Goal: Information Seeking & Learning: Understand process/instructions

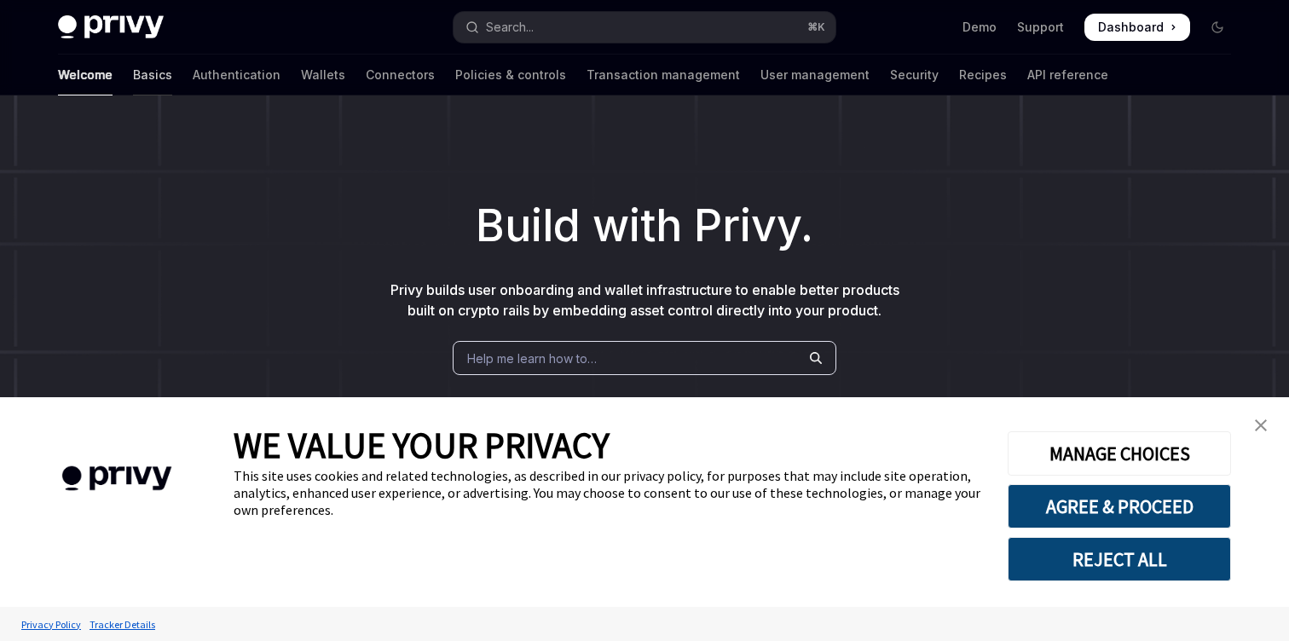
click at [133, 78] on link "Basics" at bounding box center [152, 75] width 39 height 41
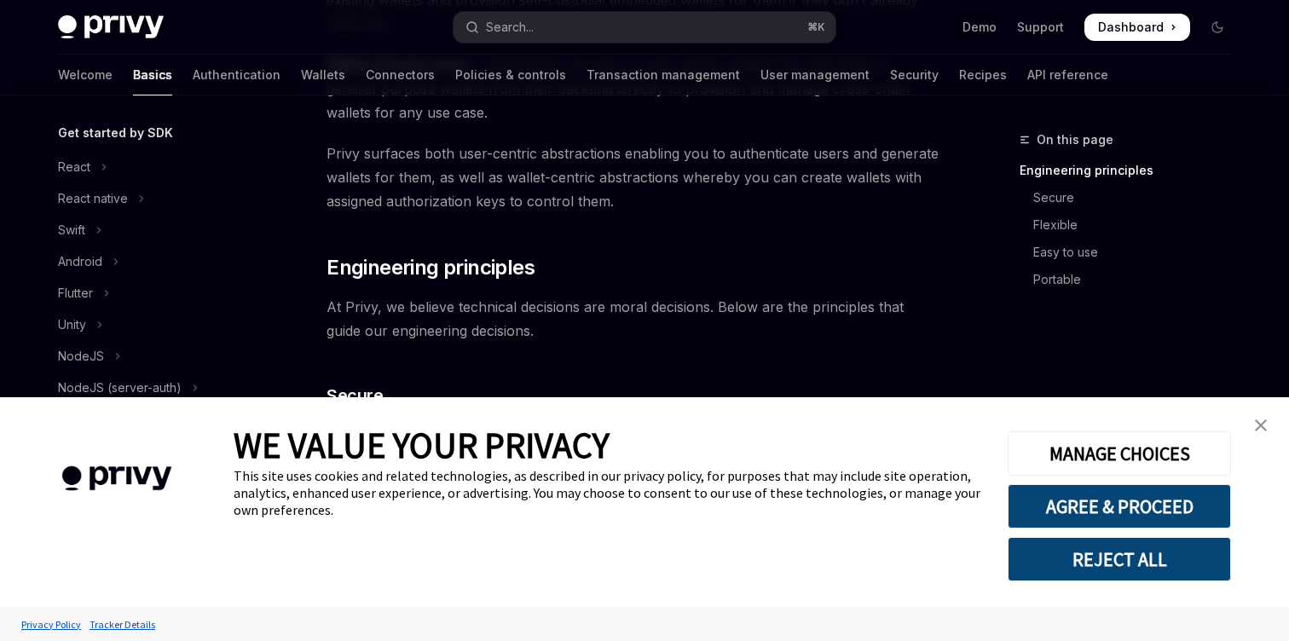
scroll to position [208, 0]
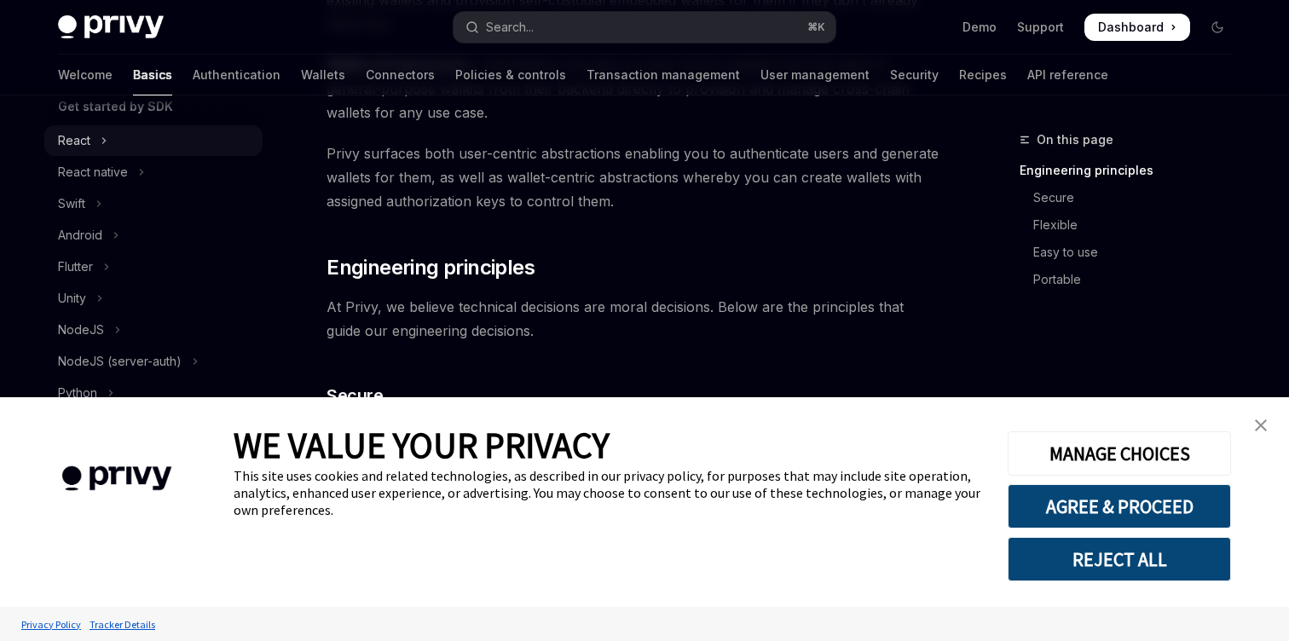
click at [132, 139] on button "React" at bounding box center [153, 140] width 218 height 31
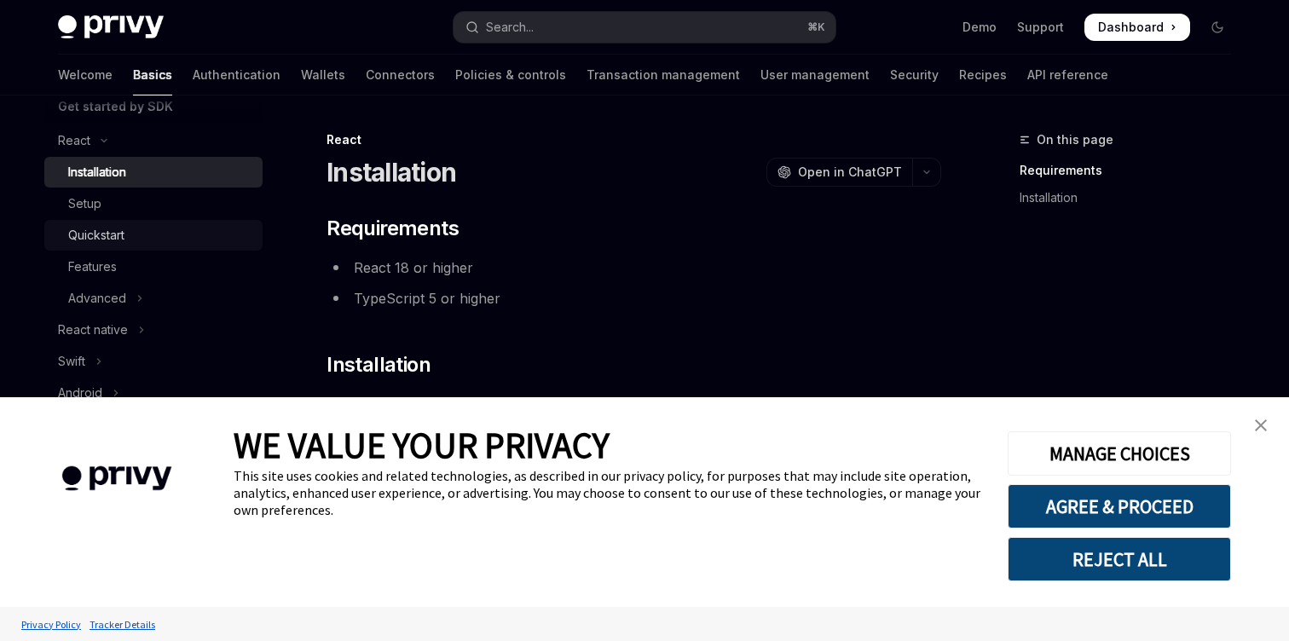
click at [142, 229] on div "Quickstart" at bounding box center [160, 235] width 184 height 20
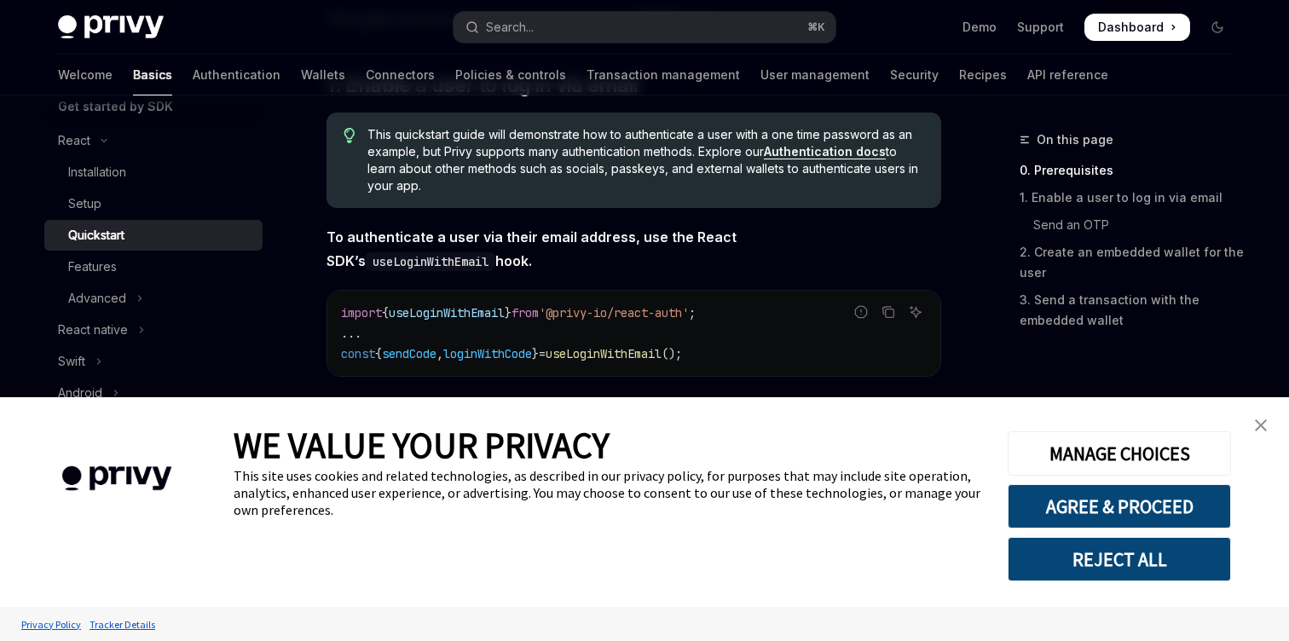
scroll to position [344, 0]
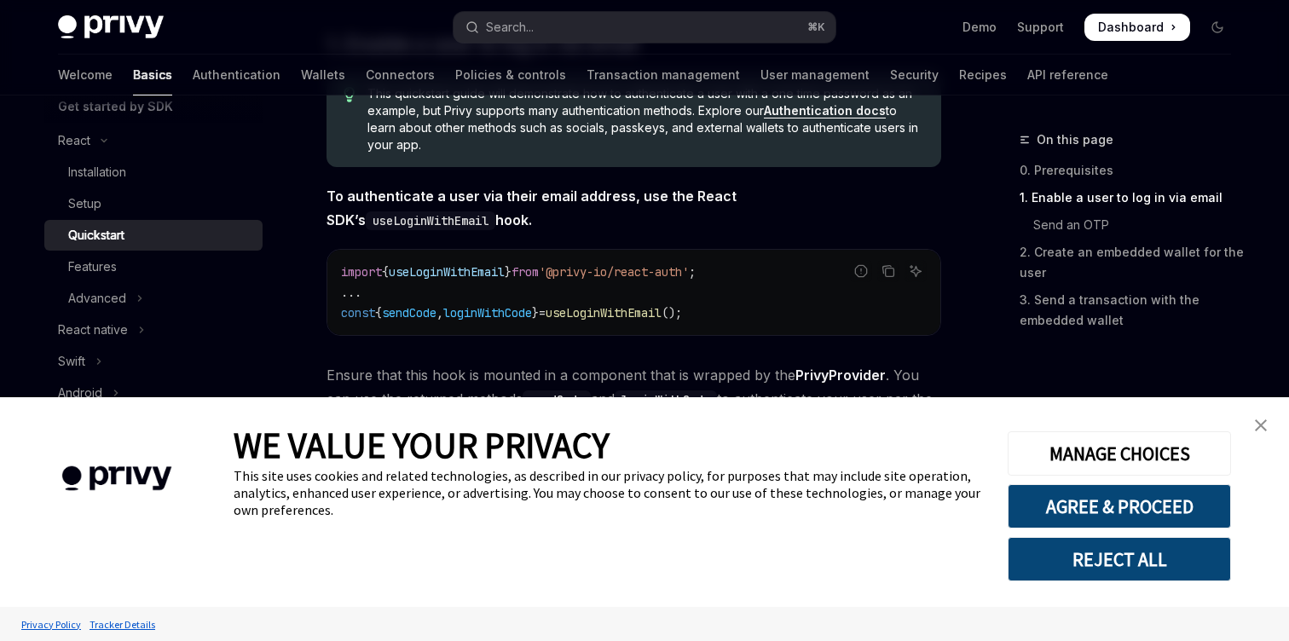
click at [1257, 426] on img "close banner" at bounding box center [1261, 425] width 12 height 12
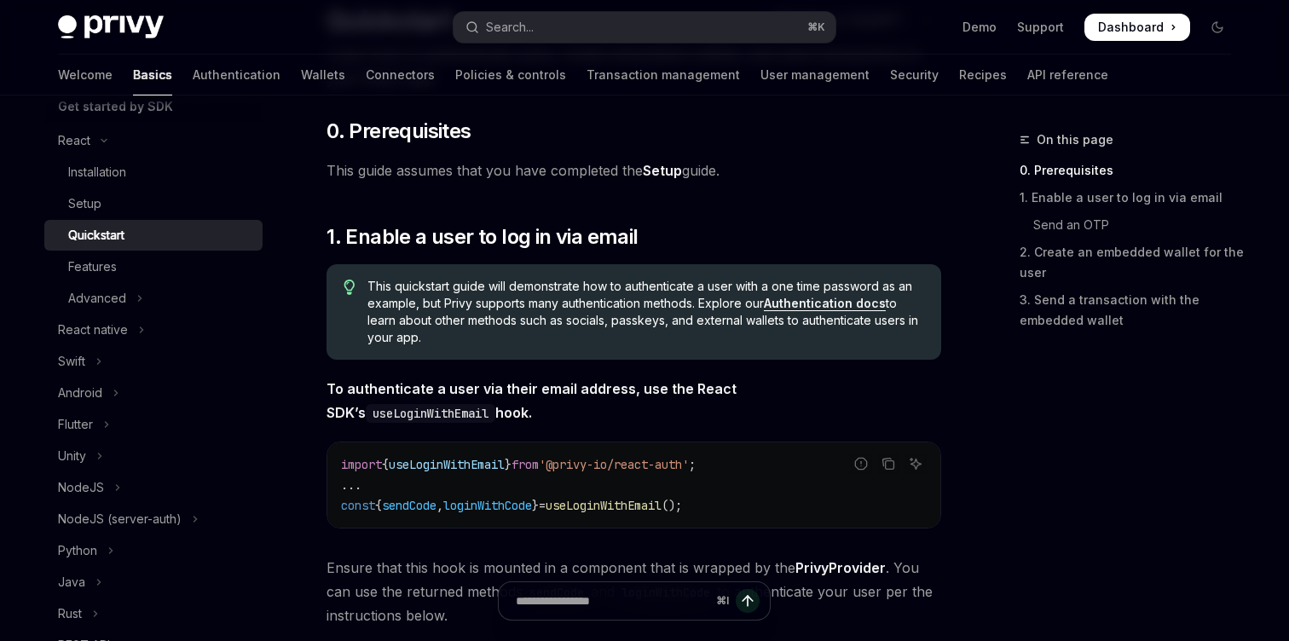
scroll to position [141, 0]
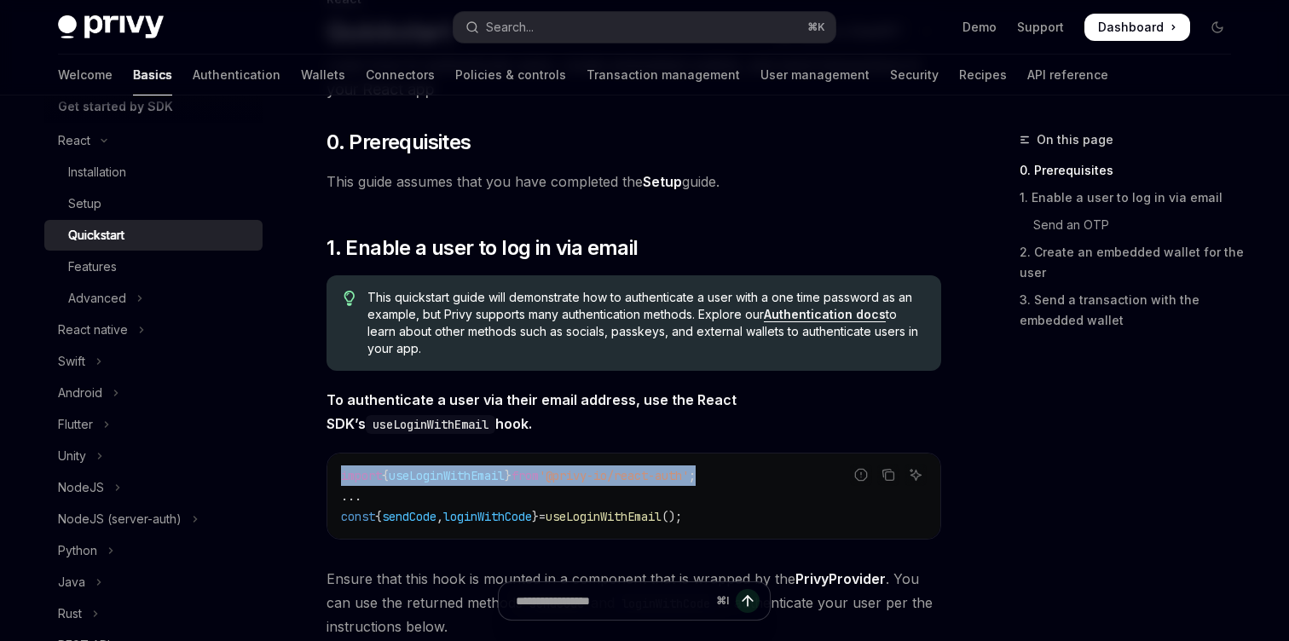
drag, startPoint x: 748, startPoint y: 479, endPoint x: 327, endPoint y: 472, distance: 421.3
click at [327, 472] on div "import { useLoginWithEmail } from '@privy-io/react-auth' ; ... const { sendCode…" at bounding box center [633, 496] width 613 height 85
copy span "import { useLoginWithEmail } from '@privy-io/react-auth' ;"
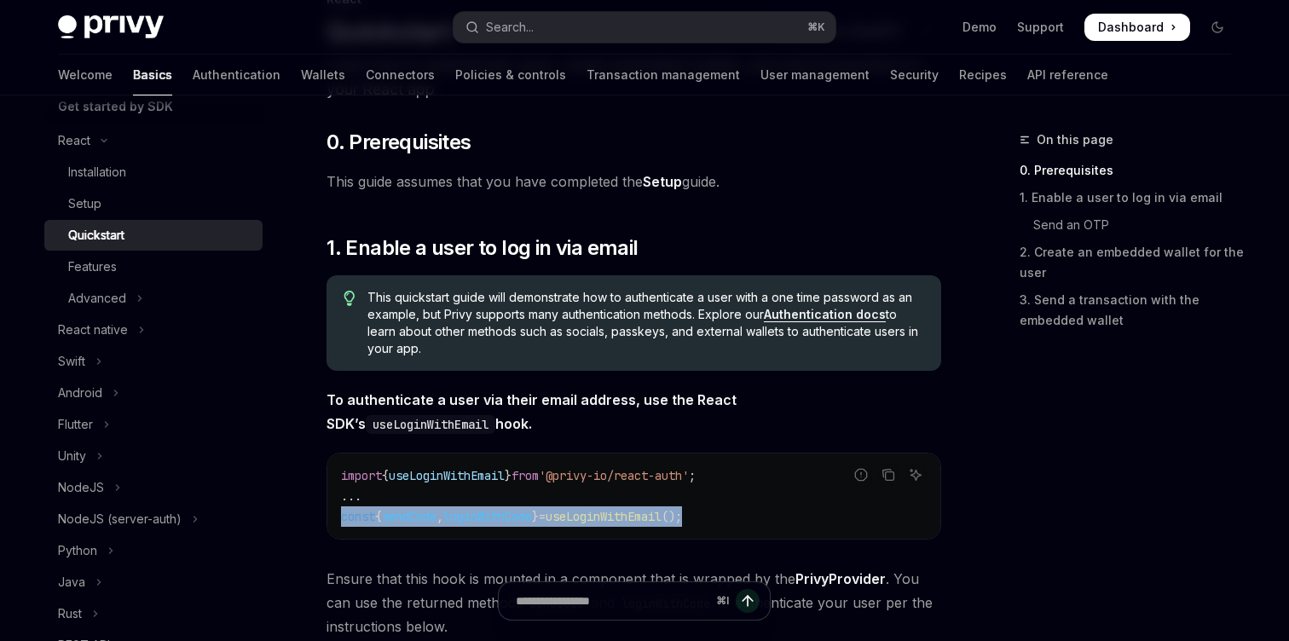
drag, startPoint x: 749, startPoint y: 516, endPoint x: 335, endPoint y: 505, distance: 413.7
click at [336, 505] on div "import { useLoginWithEmail } from '@privy-io/react-auth' ; ... const { sendCode…" at bounding box center [633, 496] width 613 height 85
copy span "const { sendCode , loginWithCode } = useLoginWithEmail ();"
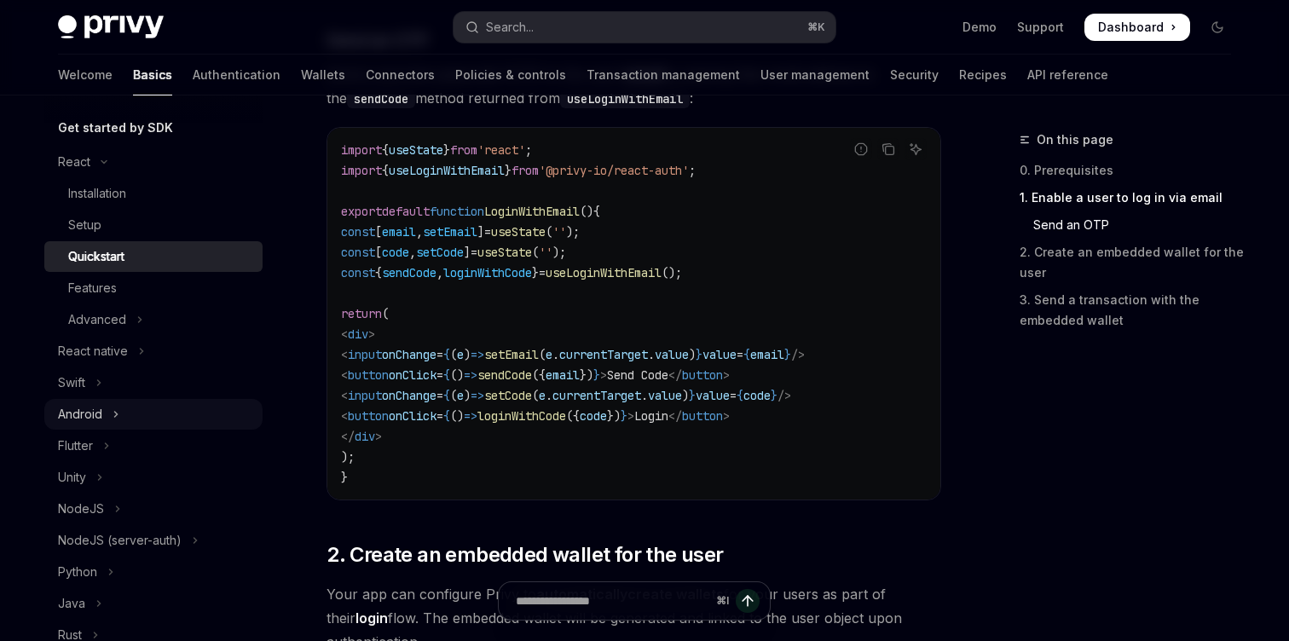
scroll to position [203, 0]
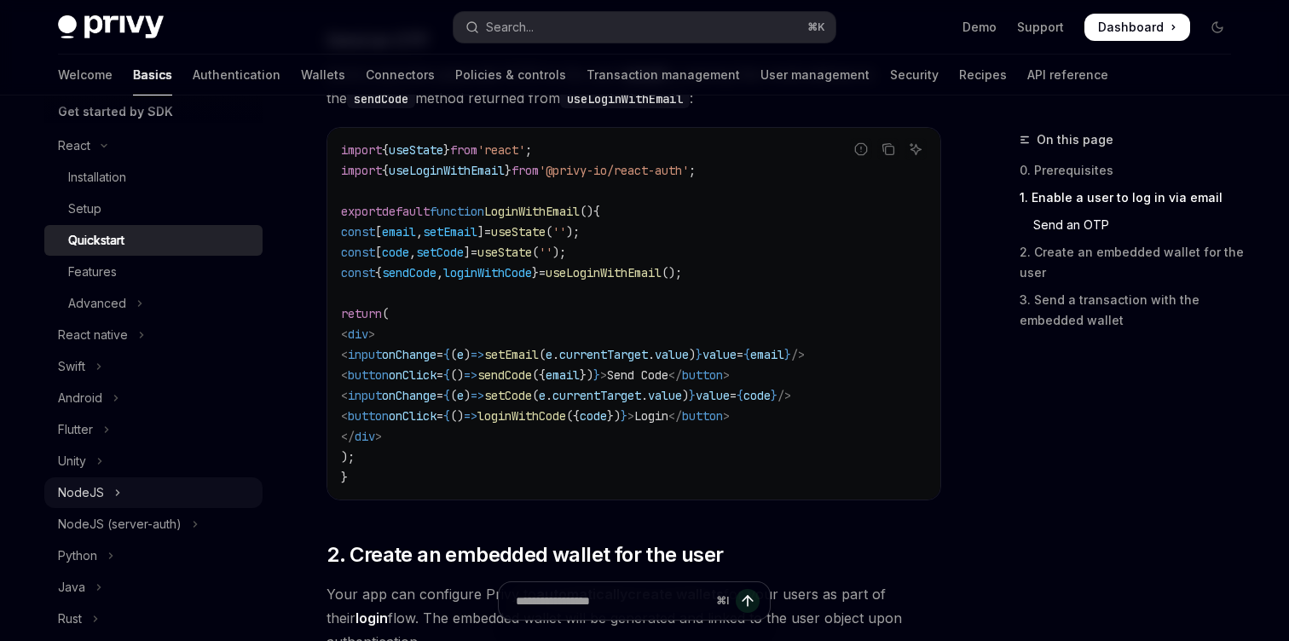
click at [112, 494] on button "NodeJS" at bounding box center [153, 492] width 218 height 31
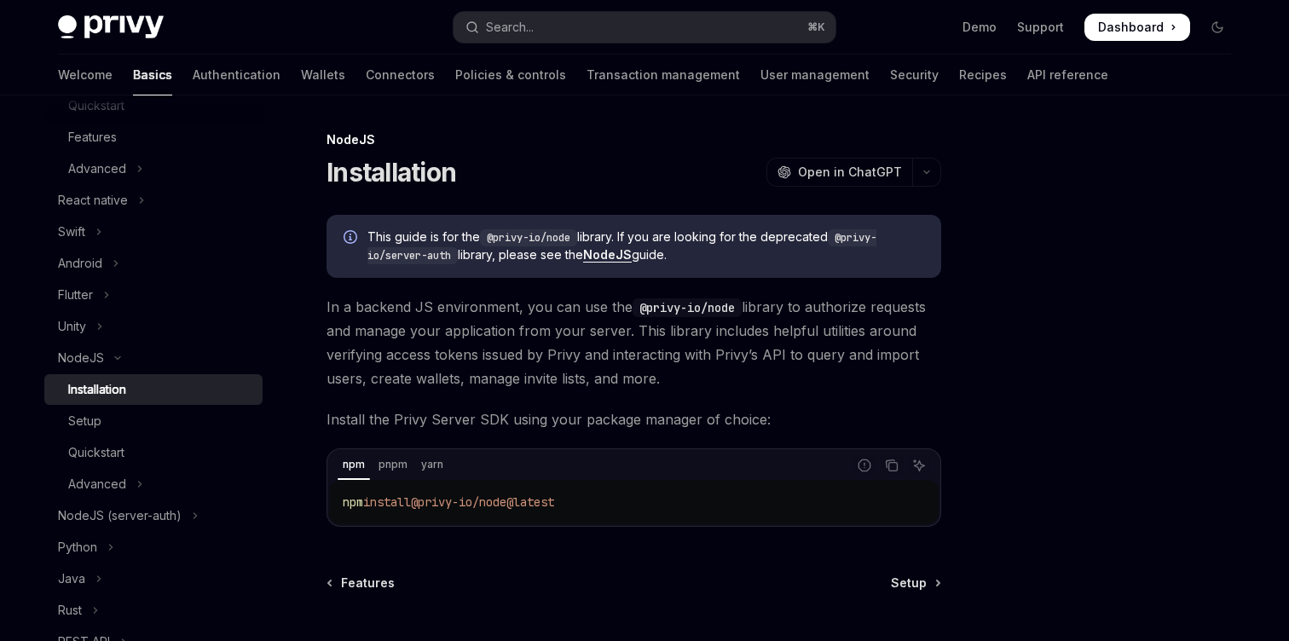
scroll to position [161, 0]
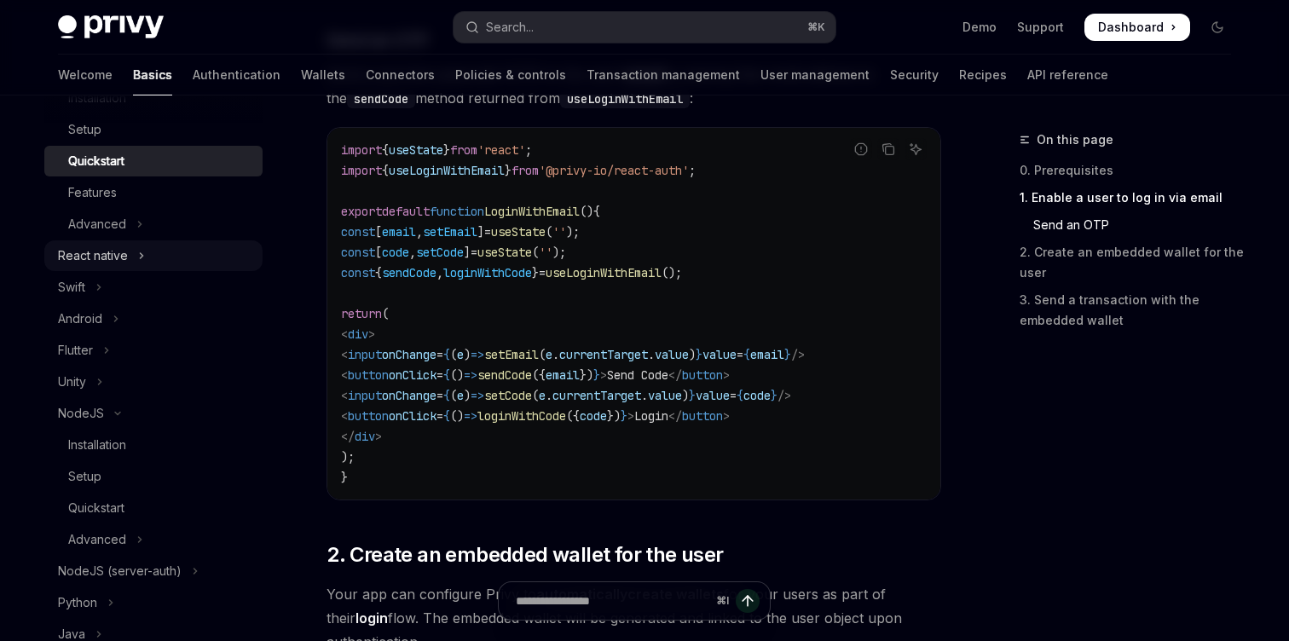
scroll to position [284, 0]
click at [118, 506] on div "Quickstart" at bounding box center [96, 506] width 56 height 20
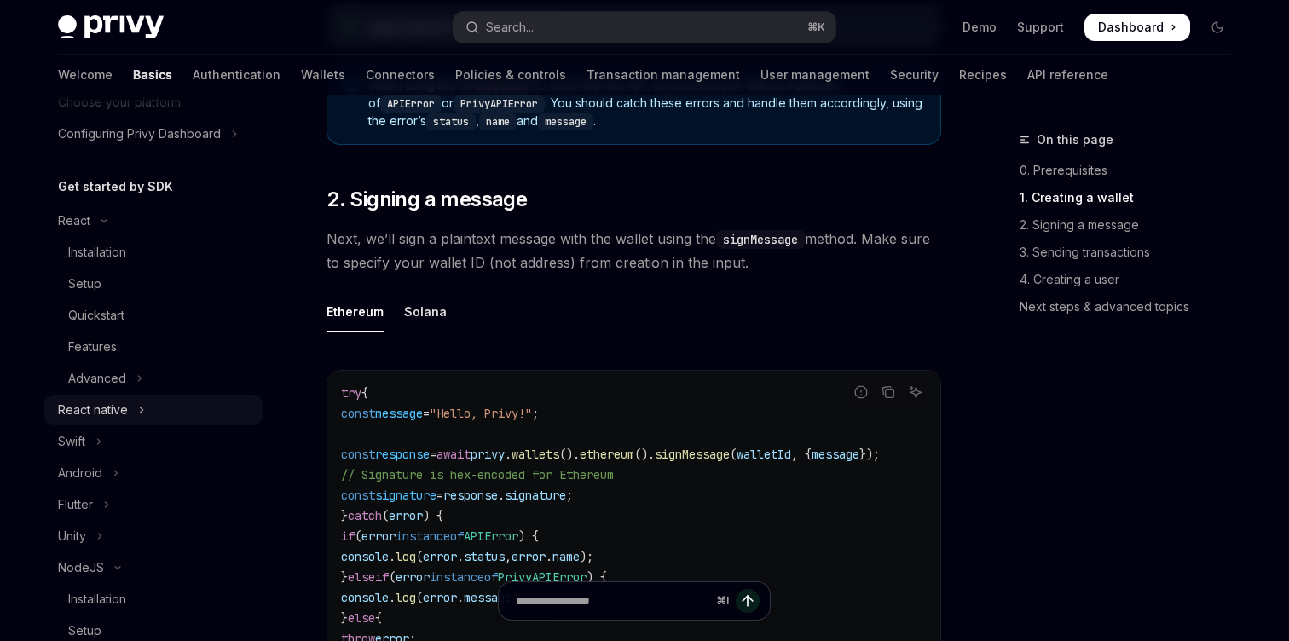
scroll to position [89, 0]
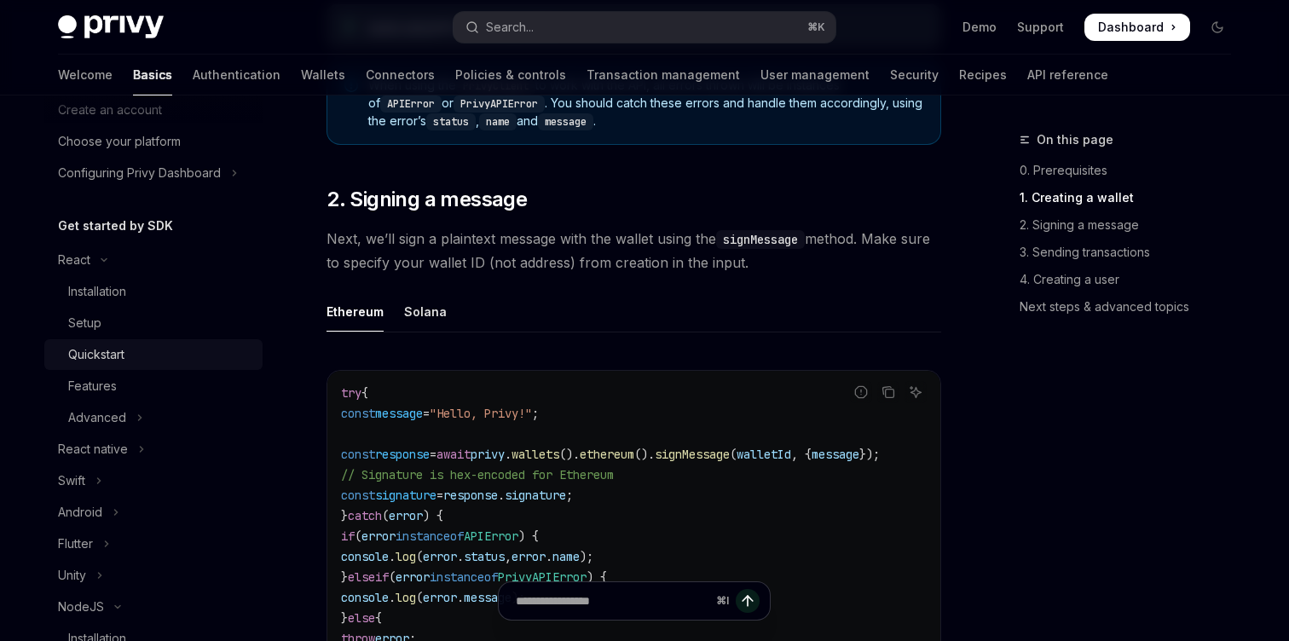
click at [167, 340] on link "Quickstart" at bounding box center [153, 354] width 218 height 31
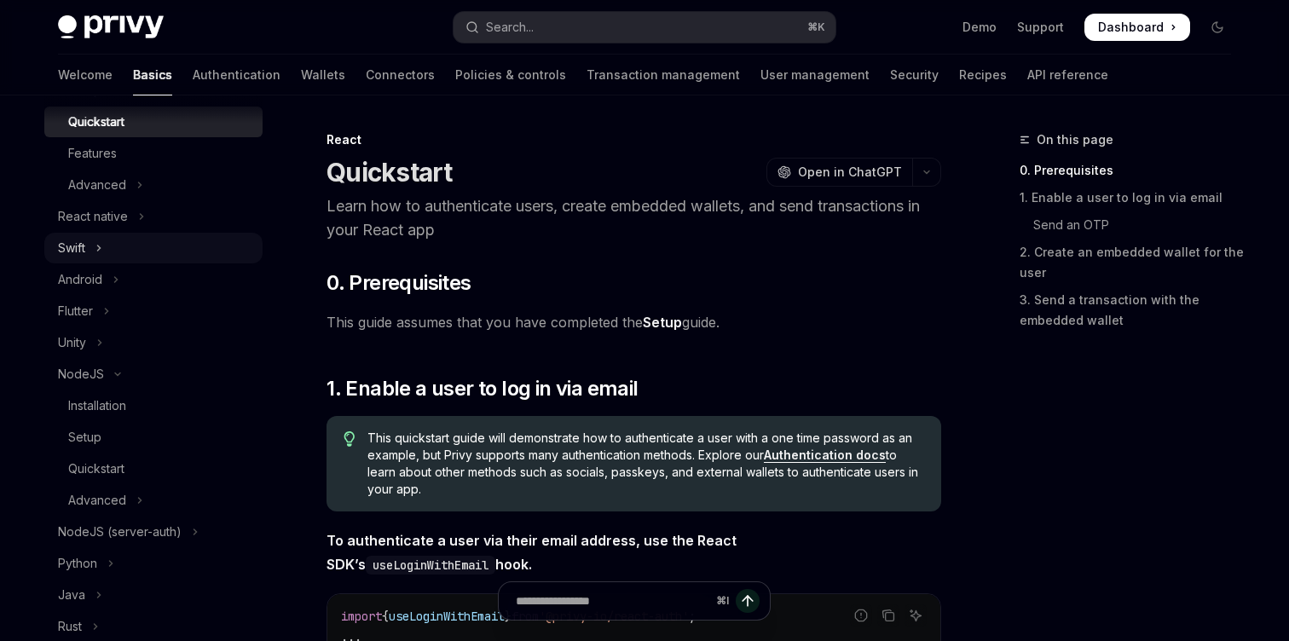
scroll to position [322, 0]
click at [126, 409] on div "Installation" at bounding box center [97, 405] width 58 height 20
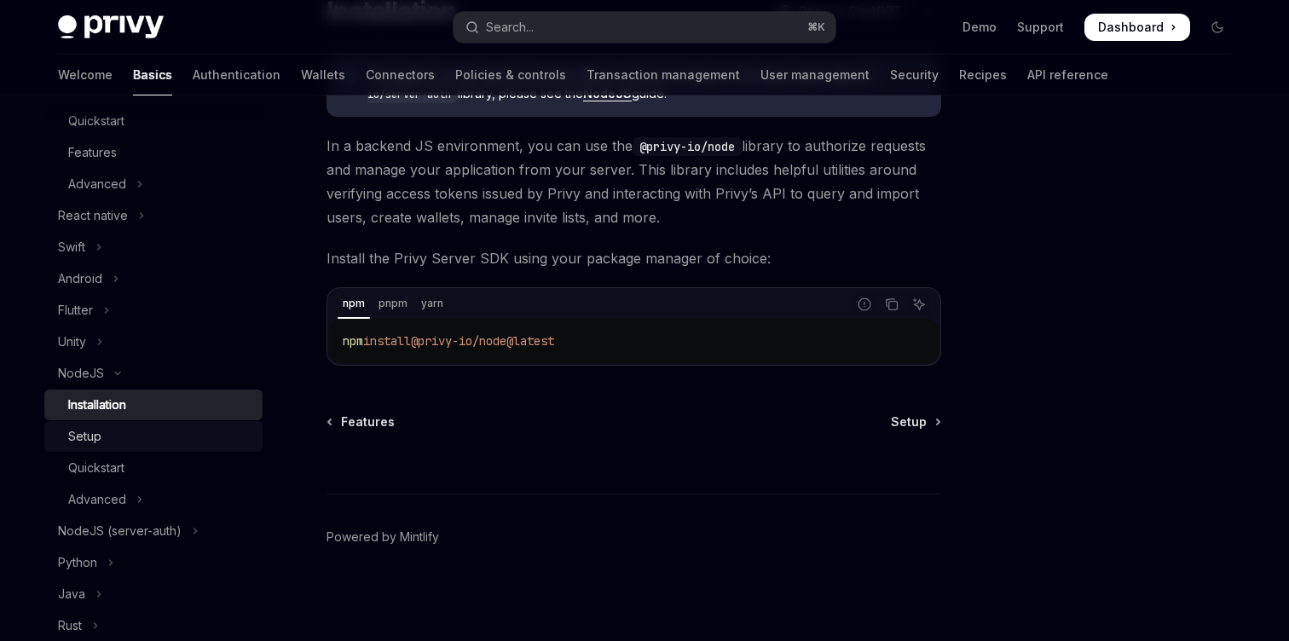
click at [95, 445] on div "Setup" at bounding box center [84, 436] width 33 height 20
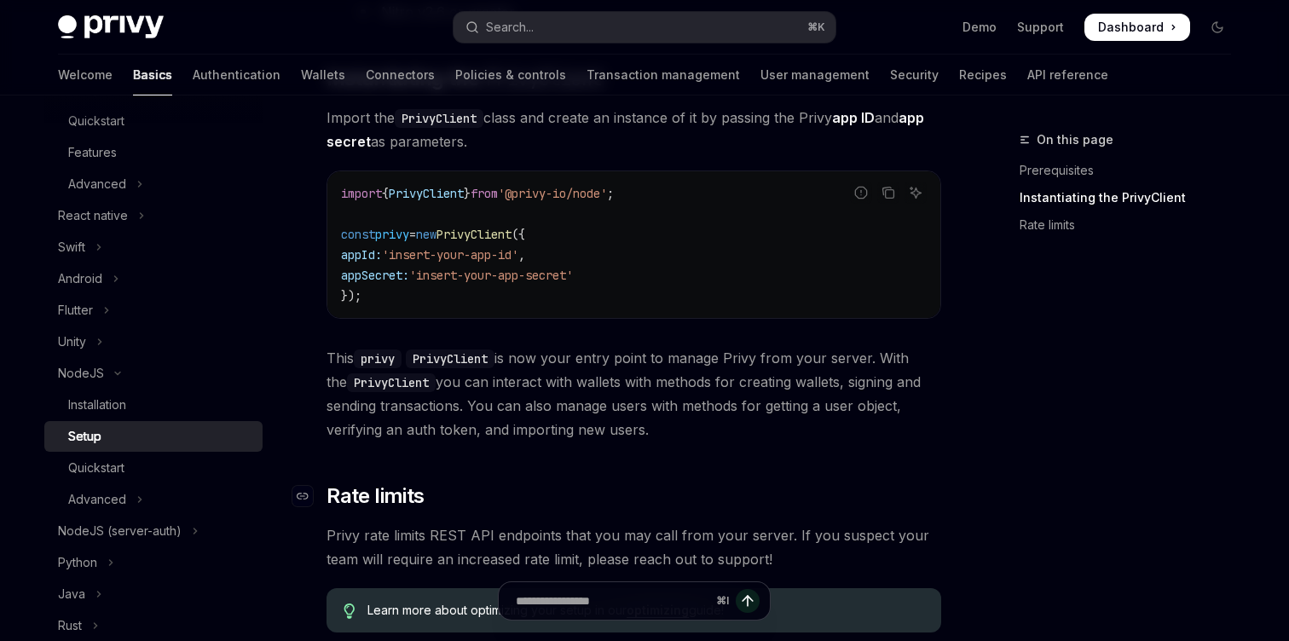
scroll to position [507, 0]
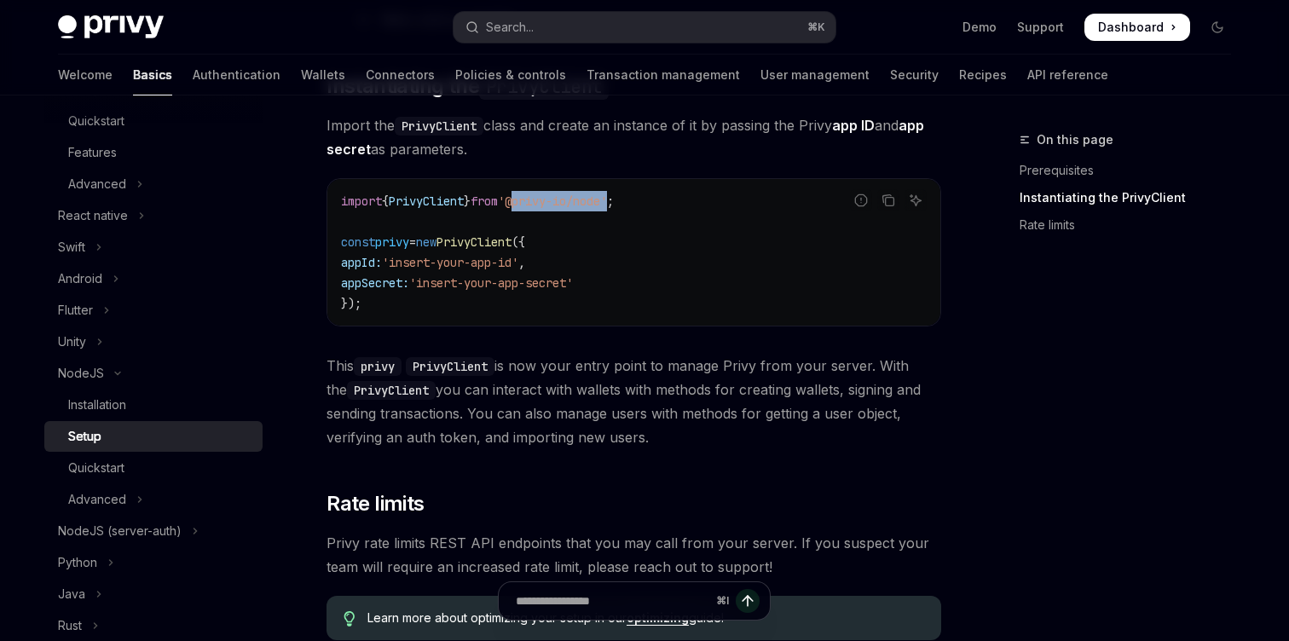
drag, startPoint x: 634, startPoint y: 201, endPoint x: 532, endPoint y: 201, distance: 101.5
click at [532, 201] on span "'@privy-io/node'" at bounding box center [552, 201] width 109 height 15
copy span "@privy-io/node"
click at [662, 198] on code "import { PrivyClient } from '@privy-io/node' ; const privy = new PrivyClient ({…" at bounding box center [634, 252] width 586 height 123
drag, startPoint x: 673, startPoint y: 198, endPoint x: 318, endPoint y: 196, distance: 354.7
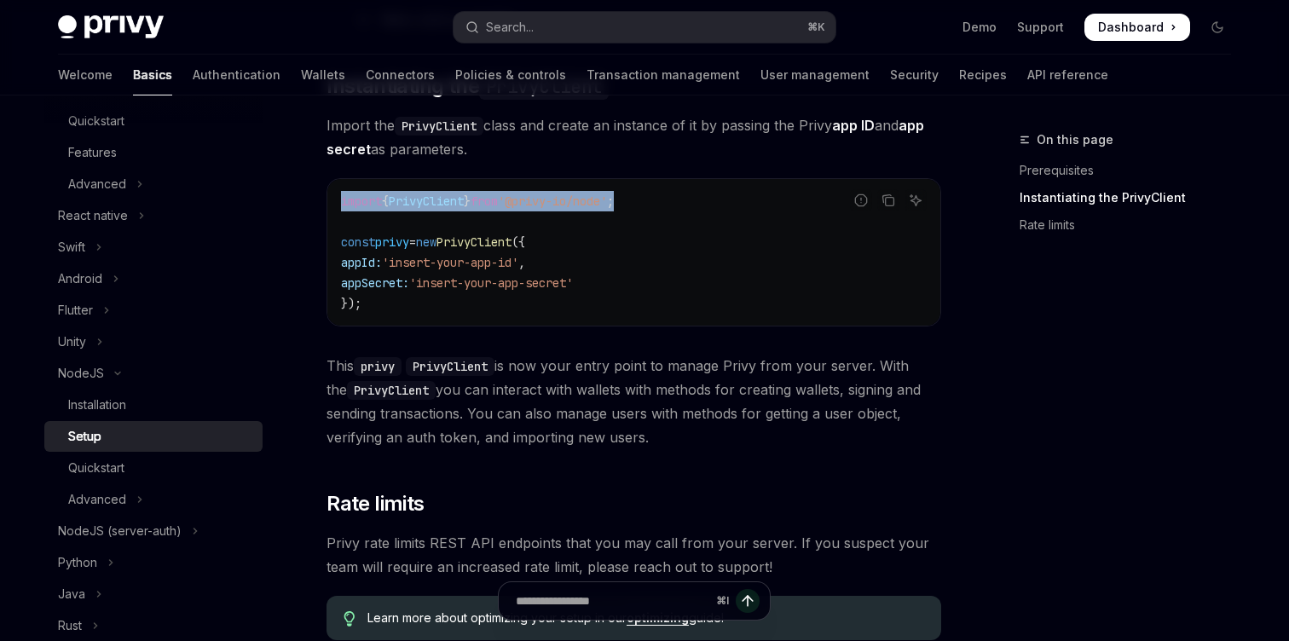
click at [318, 196] on div "NodeJS Setup OpenAI Open in ChatGPT OpenAI Open in ChatGPT ​ Prerequisites Befo…" at bounding box center [473, 268] width 941 height 1293
copy span "import { PrivyClient } from '@privy-io/node' ;"
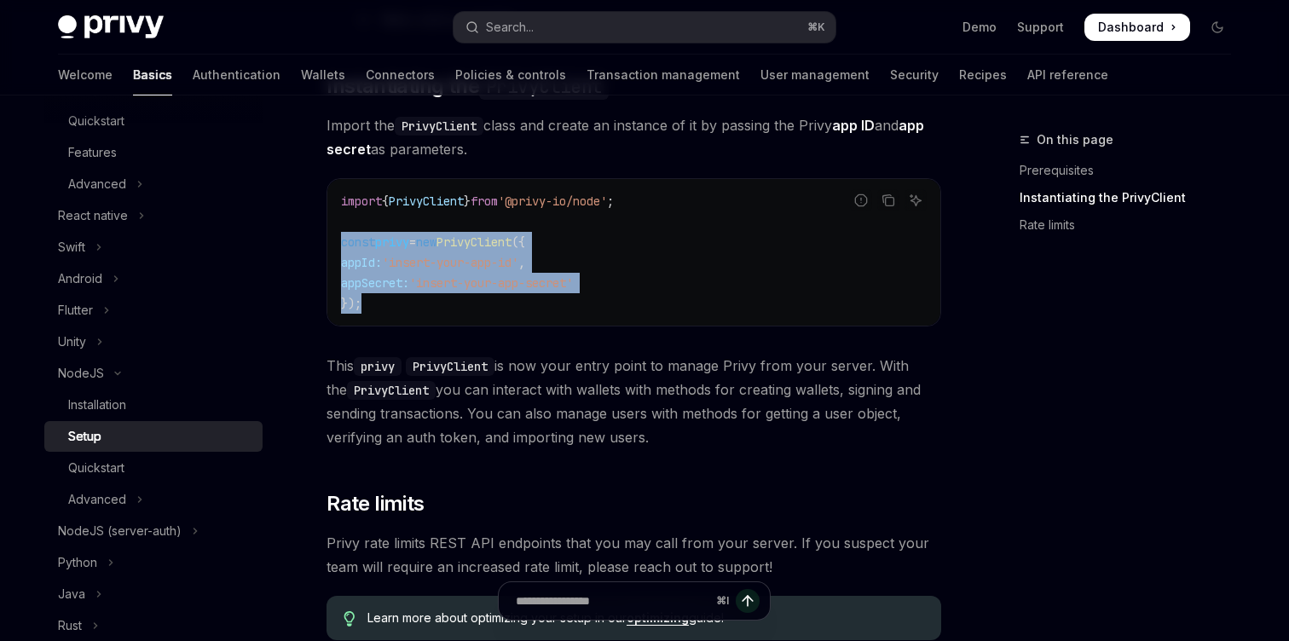
drag, startPoint x: 368, startPoint y: 299, endPoint x: 333, endPoint y: 239, distance: 70.3
click at [333, 239] on div "import { PrivyClient } from '@privy-io/node' ; const privy = new PrivyClient ({…" at bounding box center [633, 252] width 613 height 147
copy code "const privy = new PrivyClient ({ appId: 'insert-your-app-id' , appSecret: 'inse…"
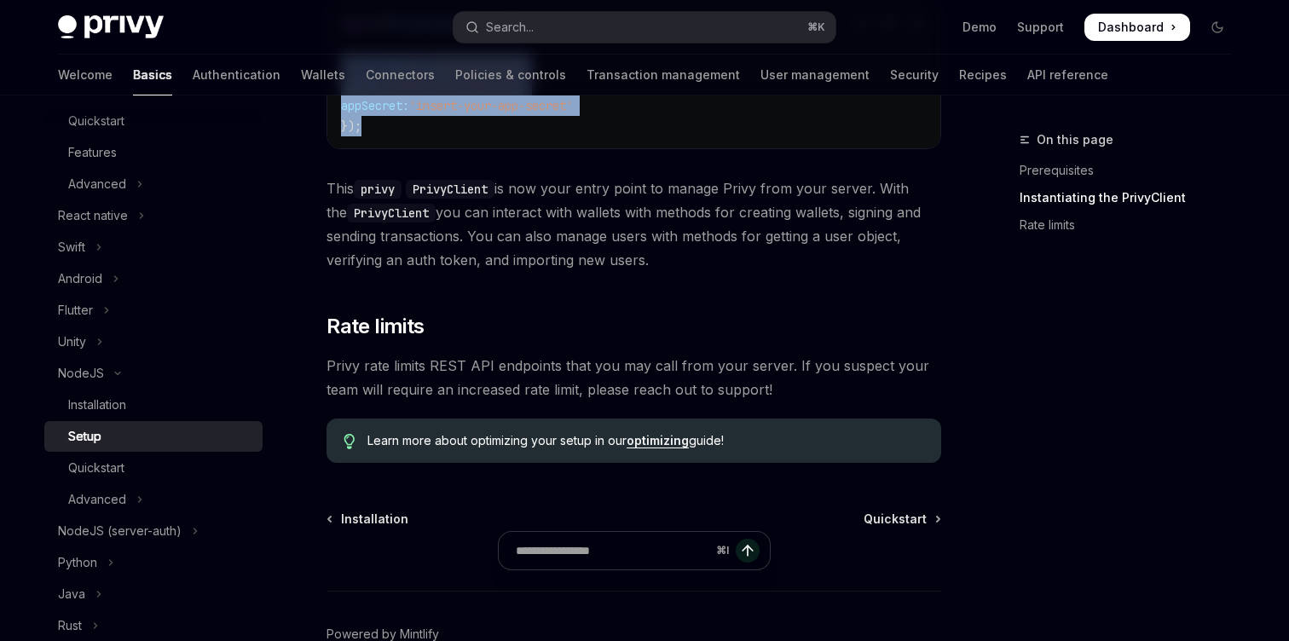
scroll to position [782, 0]
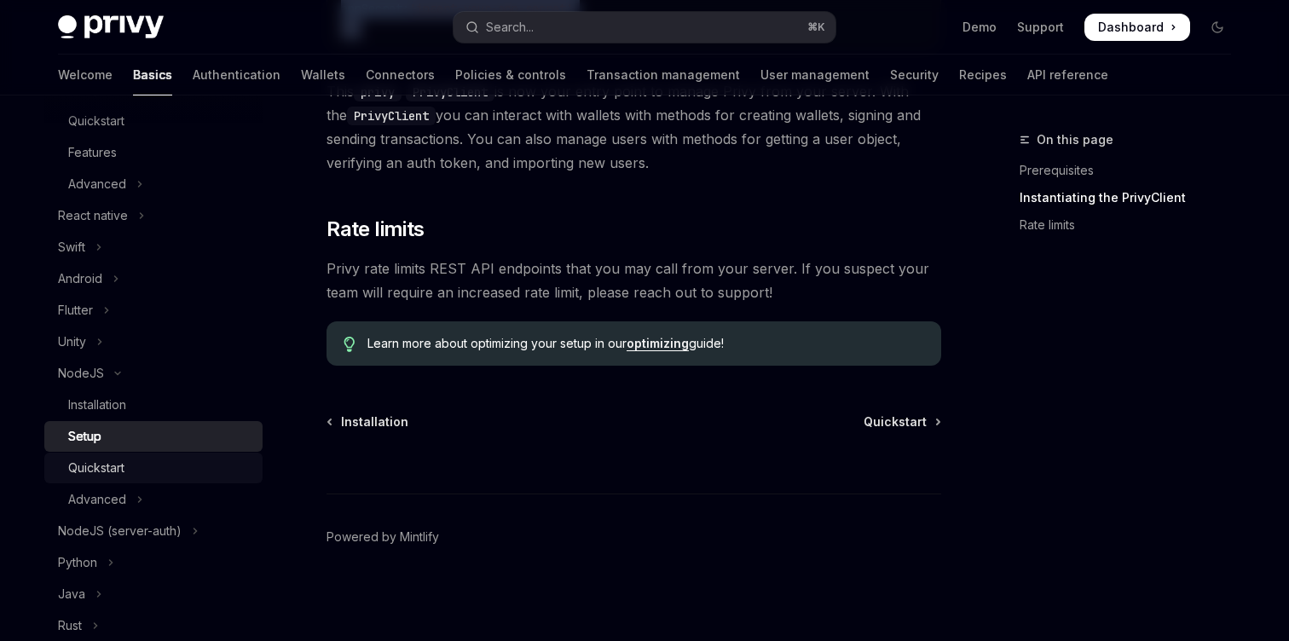
click at [148, 467] on div "Quickstart" at bounding box center [160, 468] width 184 height 20
type textarea "*"
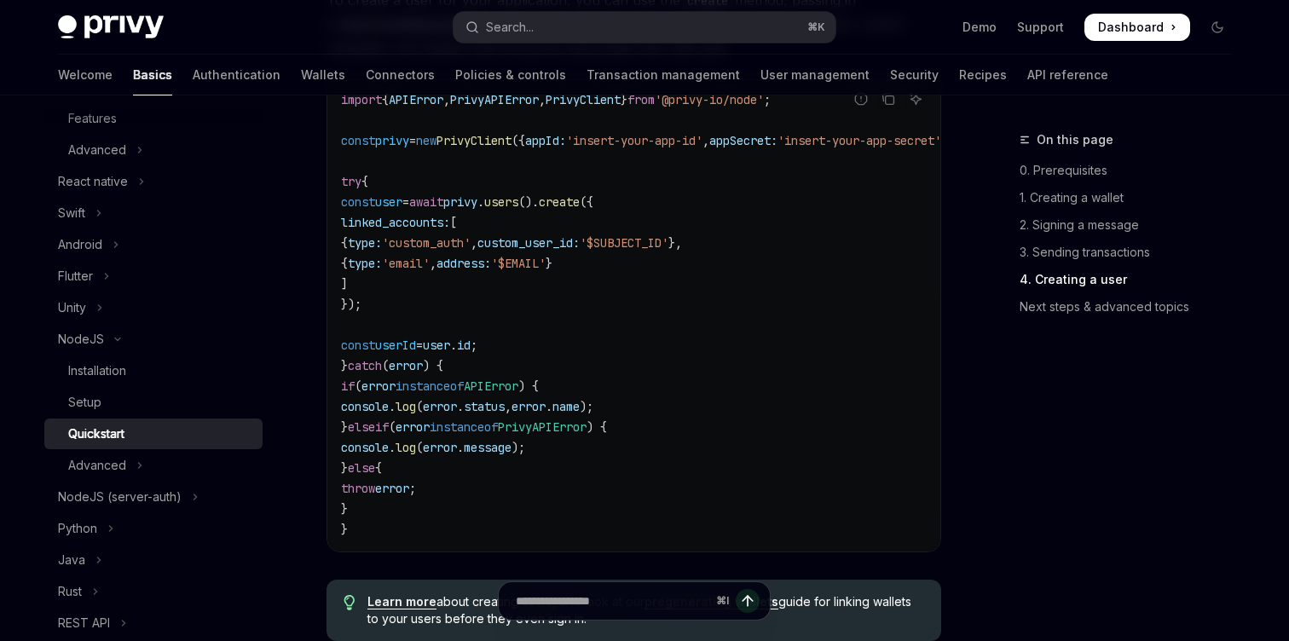
scroll to position [360, 0]
click at [104, 325] on button "NodeJS" at bounding box center [153, 336] width 218 height 31
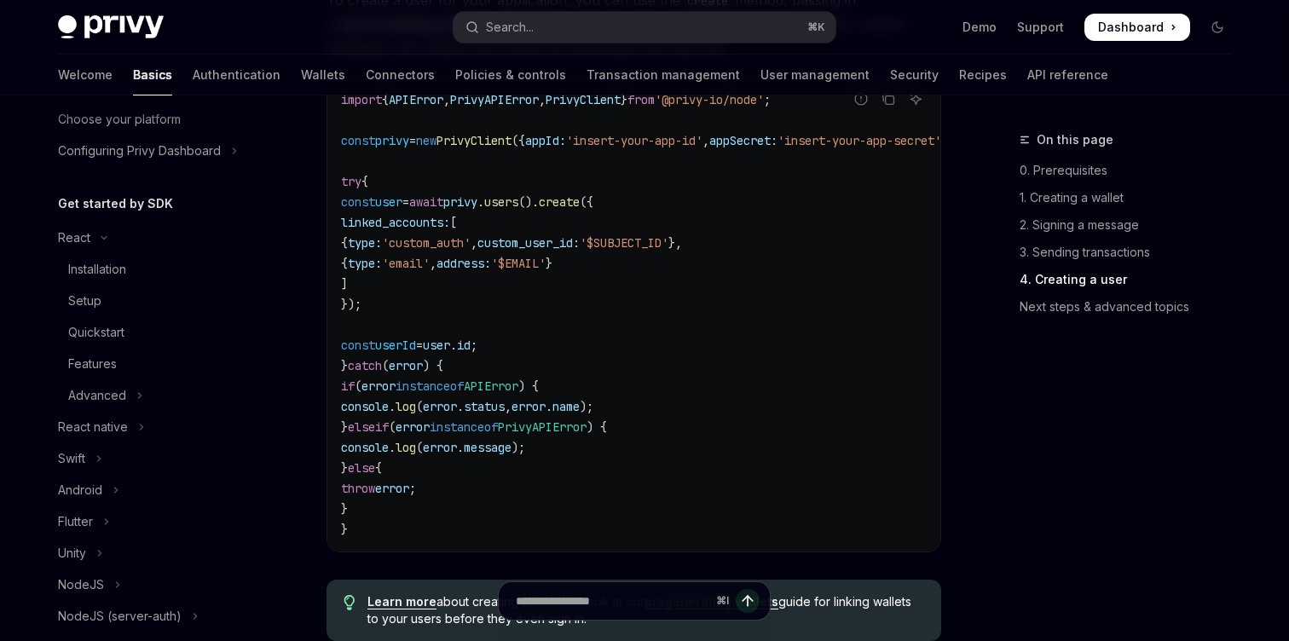
scroll to position [90, 0]
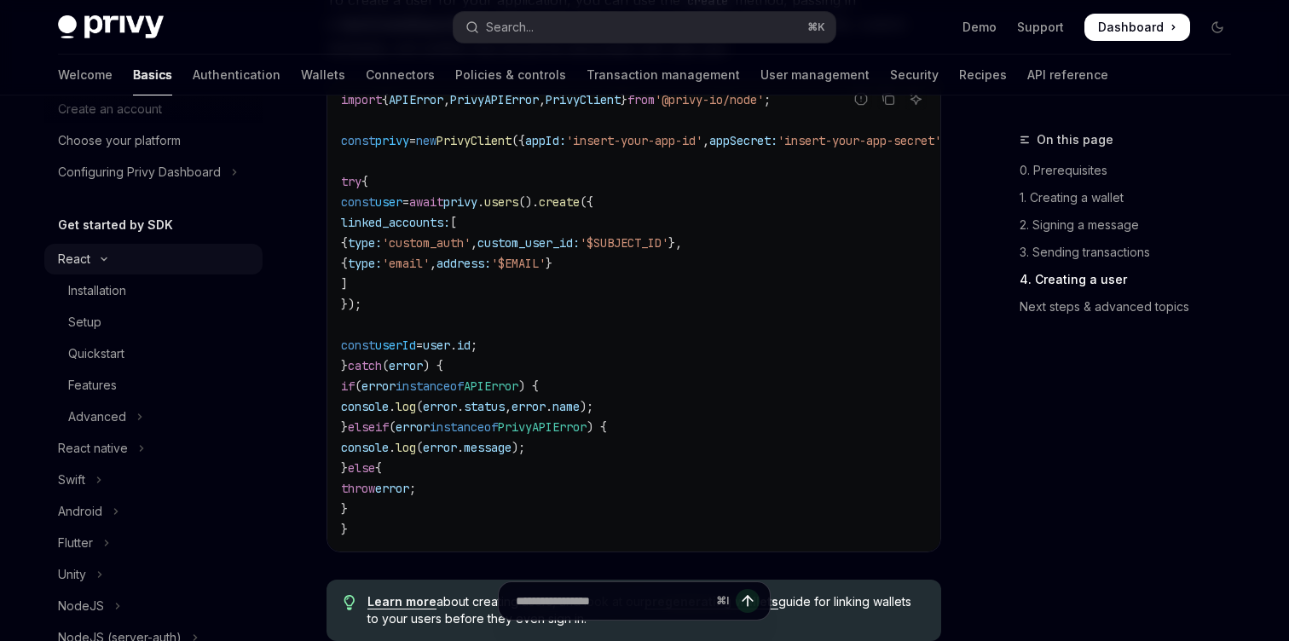
click at [107, 249] on button "React" at bounding box center [153, 259] width 218 height 31
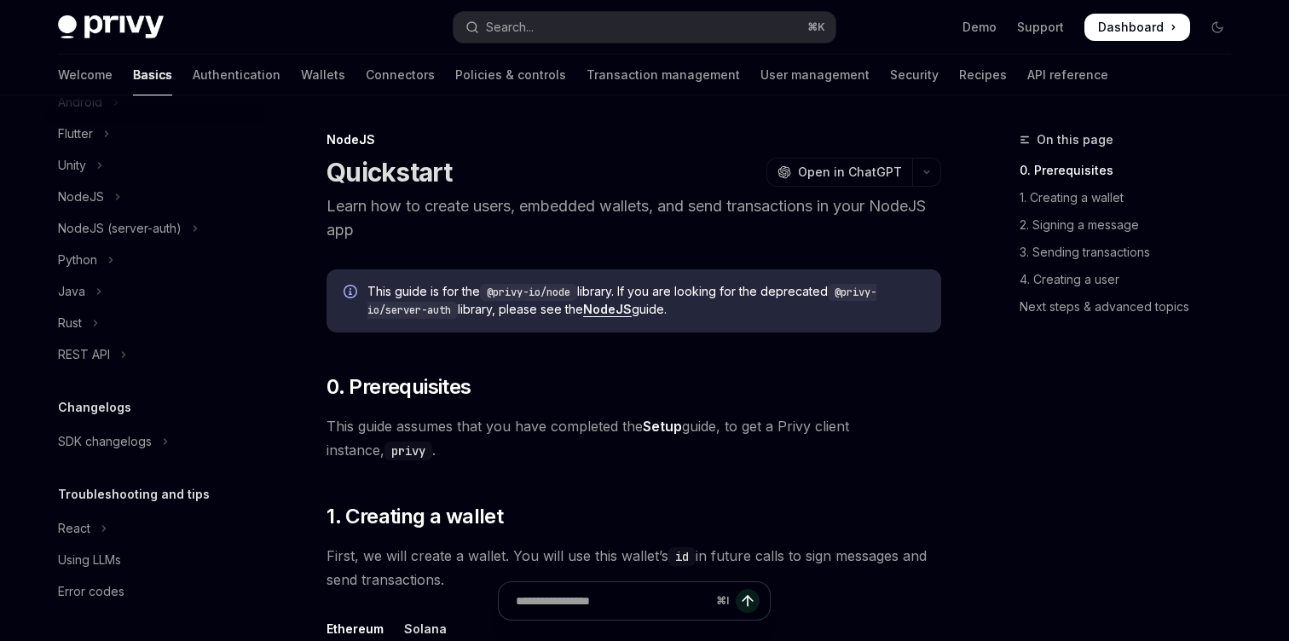
scroll to position [341, 0]
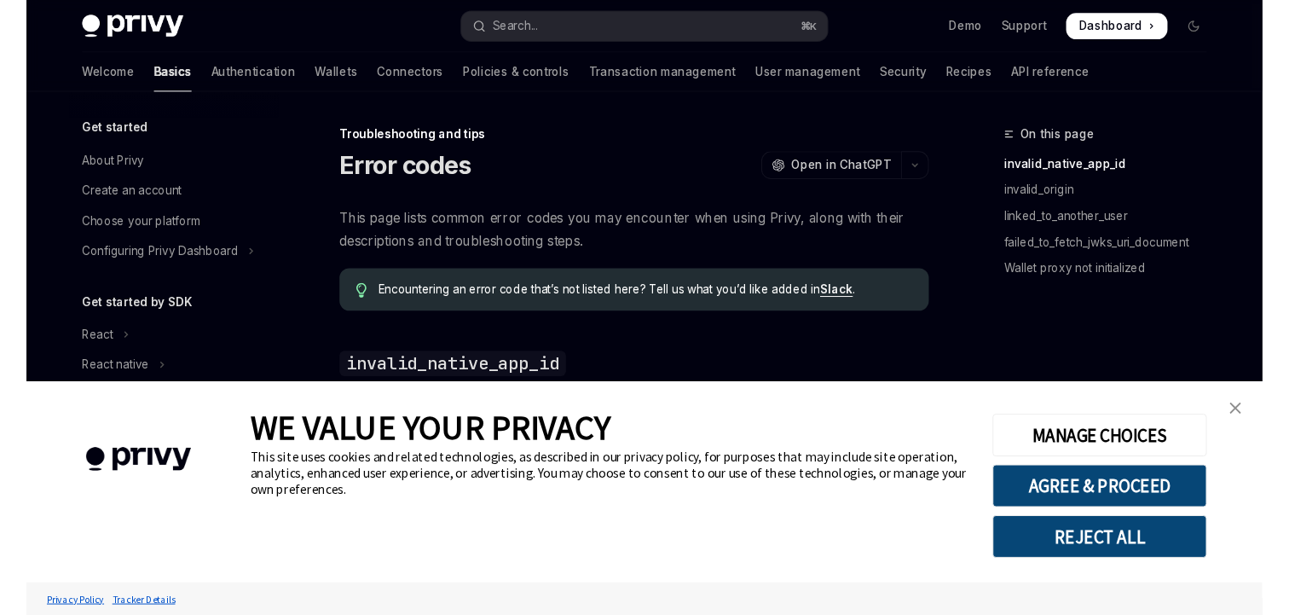
scroll to position [341, 0]
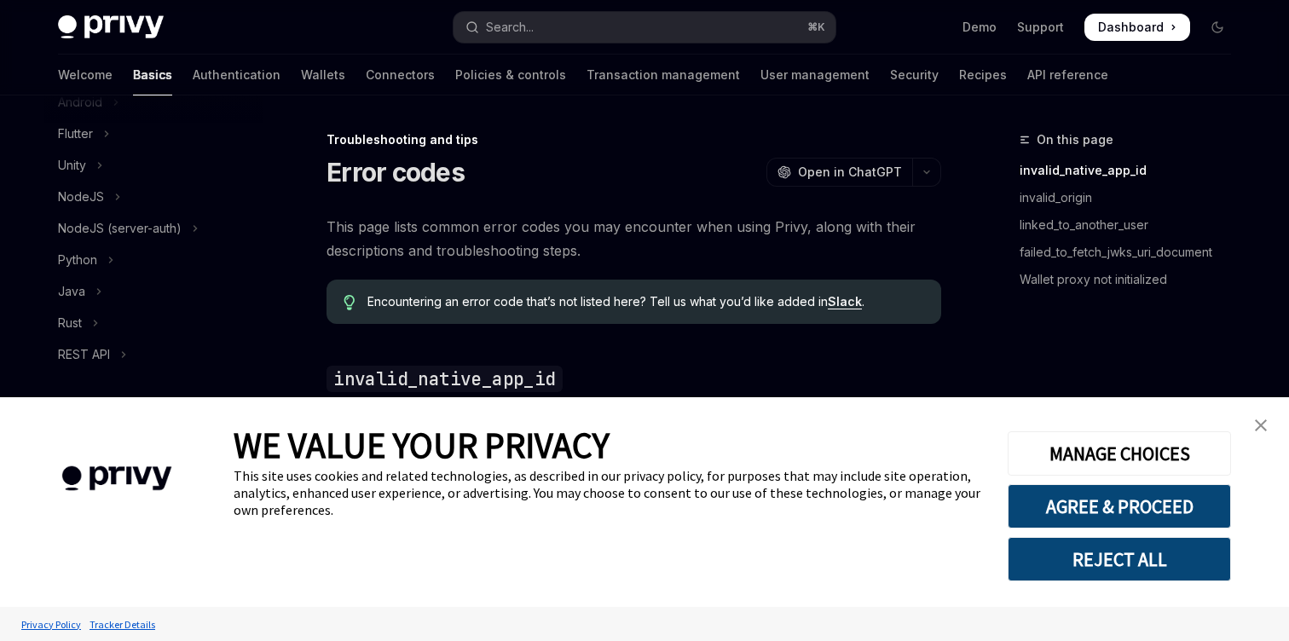
click at [1267, 425] on link "close banner" at bounding box center [1261, 425] width 34 height 34
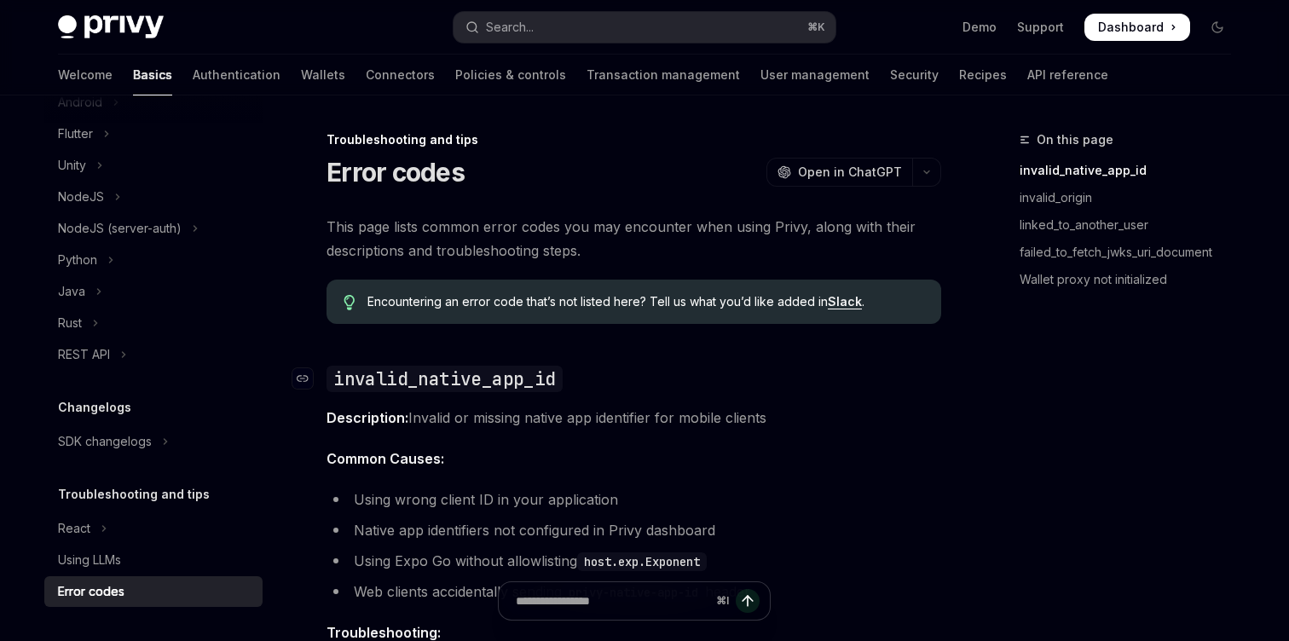
type textarea "*"
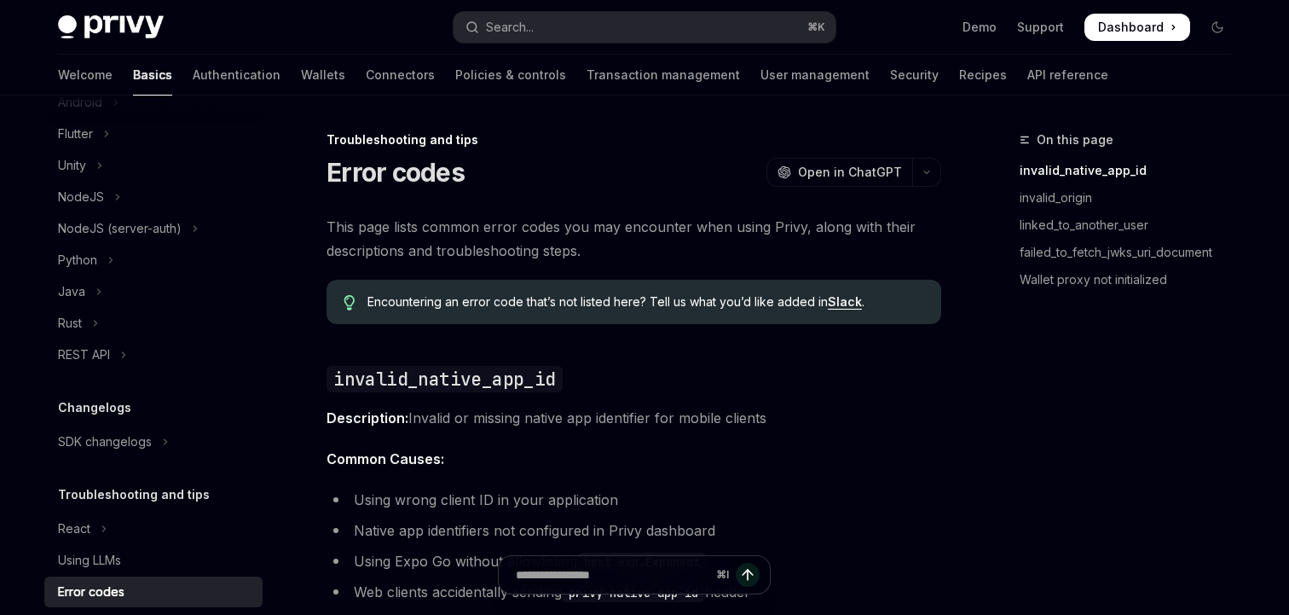
scroll to position [0, 0]
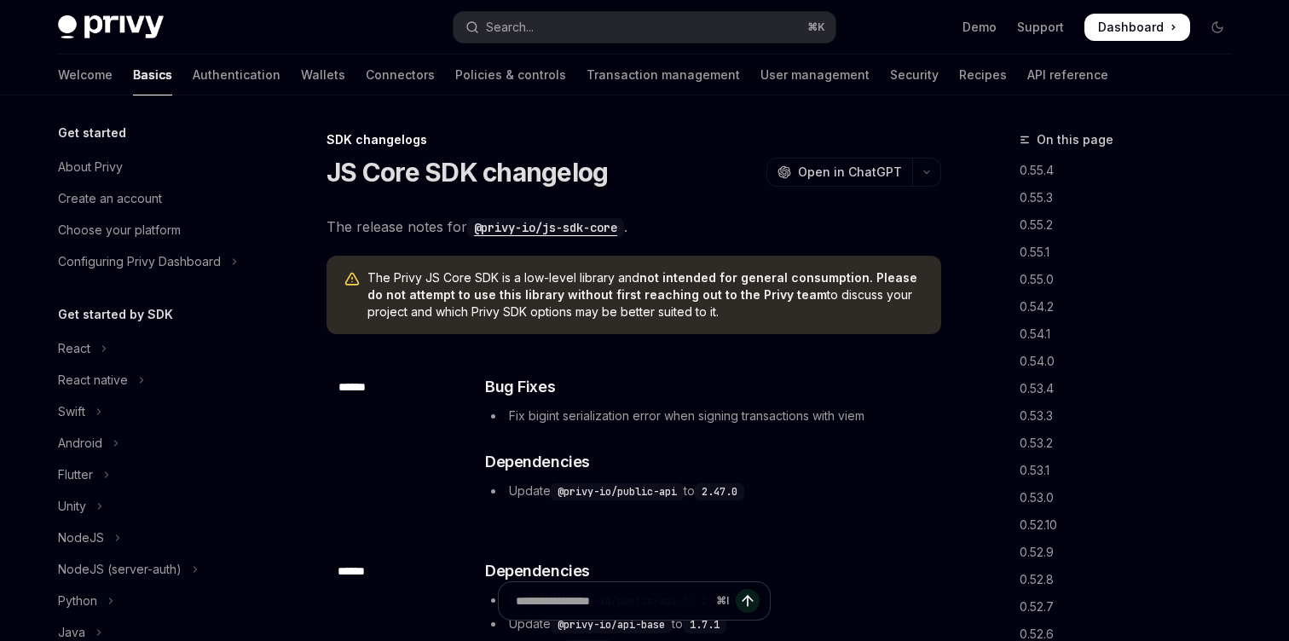
scroll to position [783, 0]
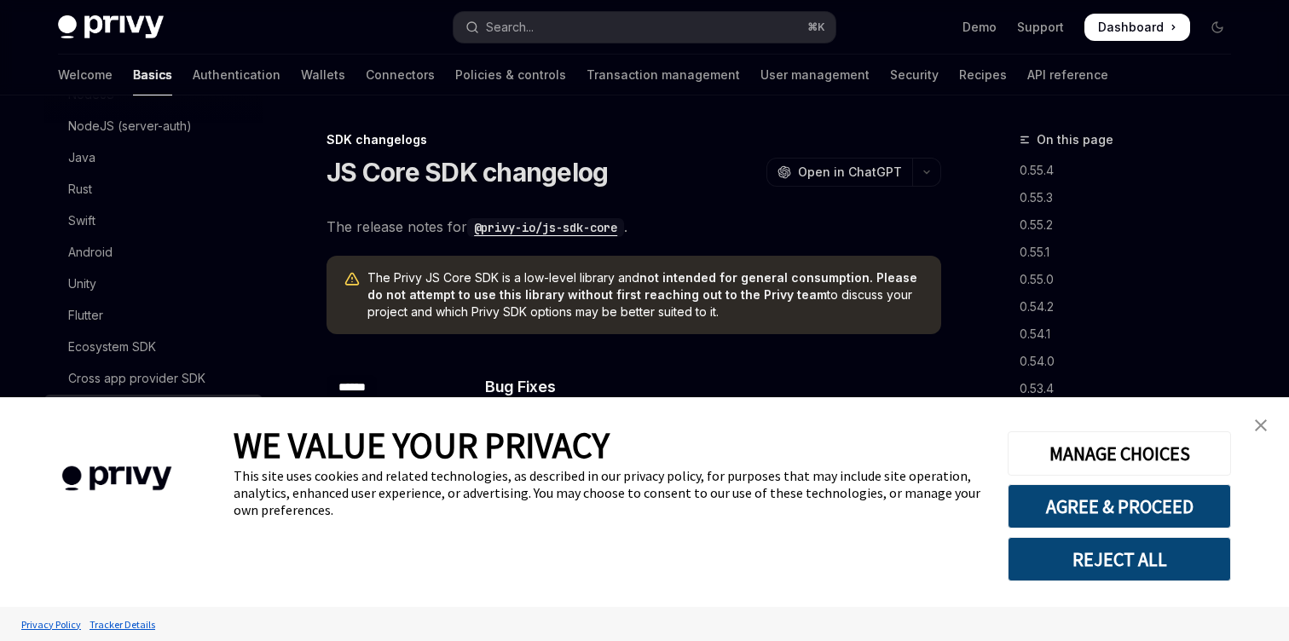
click at [145, 414] on div "Cookie Consent Banner" at bounding box center [117, 502] width 234 height 210
click at [1258, 432] on link "close banner" at bounding box center [1261, 425] width 34 height 34
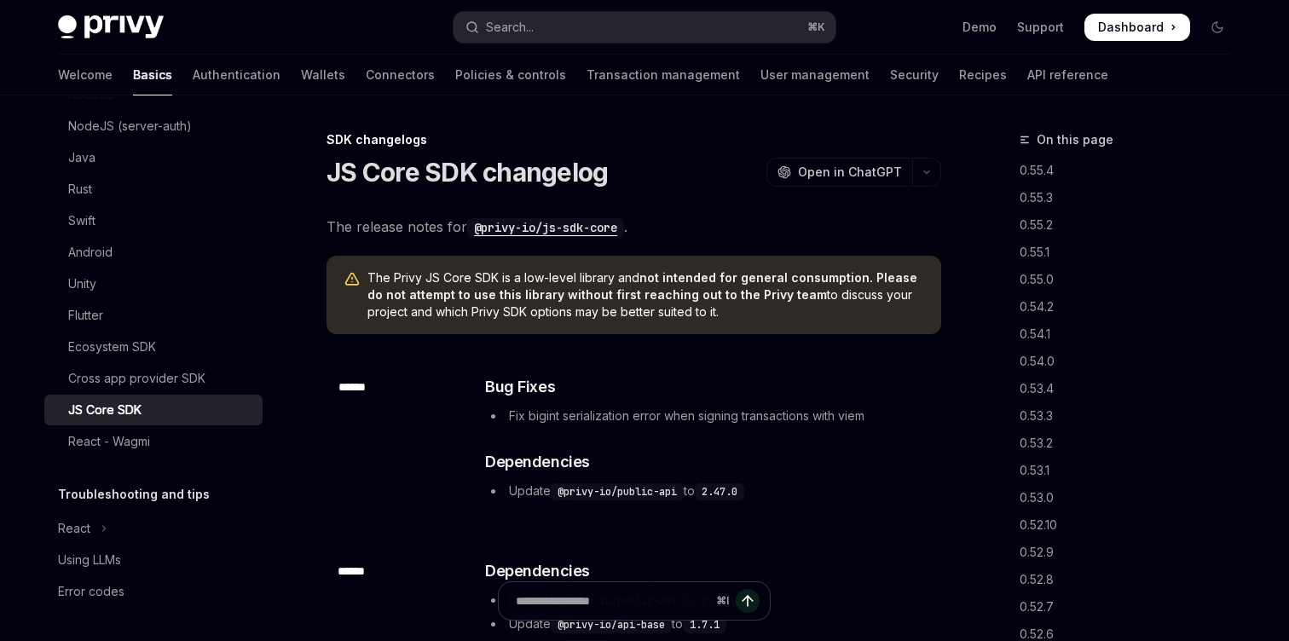
click at [116, 402] on div "JS Core SDK" at bounding box center [104, 410] width 73 height 20
type textarea "*"
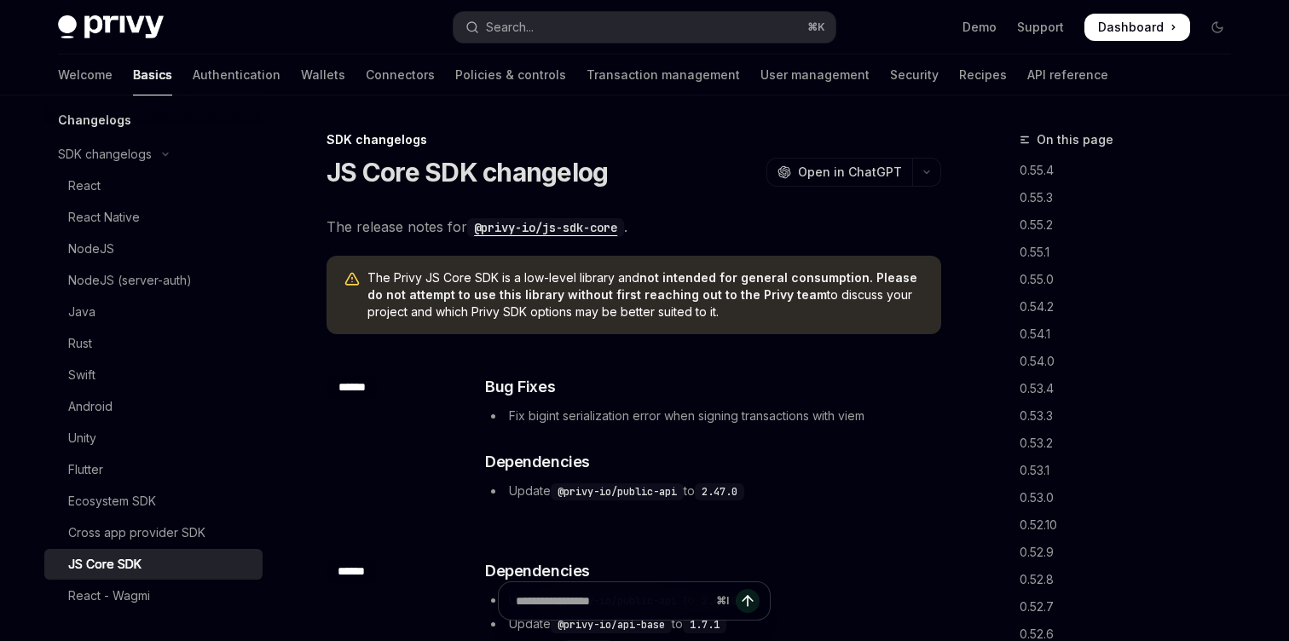
scroll to position [744, 0]
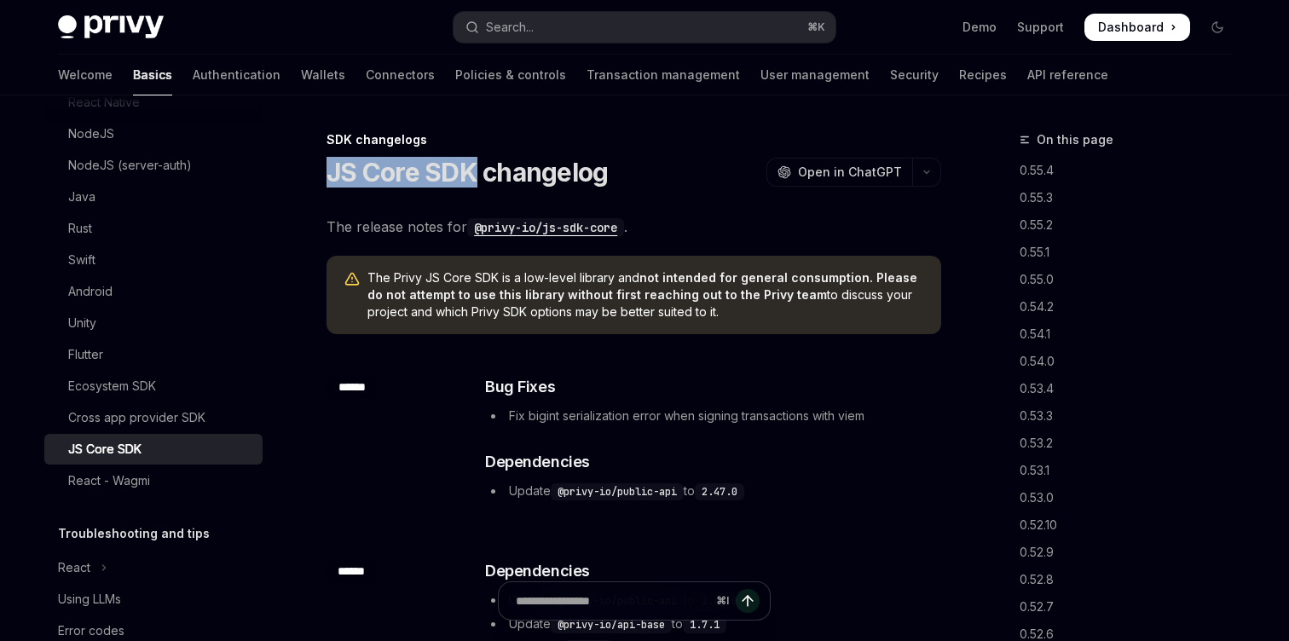
drag, startPoint x: 331, startPoint y: 170, endPoint x: 475, endPoint y: 167, distance: 144.1
click at [475, 167] on h1 "JS Core SDK changelog" at bounding box center [467, 172] width 281 height 31
copy h1 "JS Core SDK"
click at [557, 38] on button "Search... ⌘ K" at bounding box center [645, 27] width 382 height 31
type input "**********"
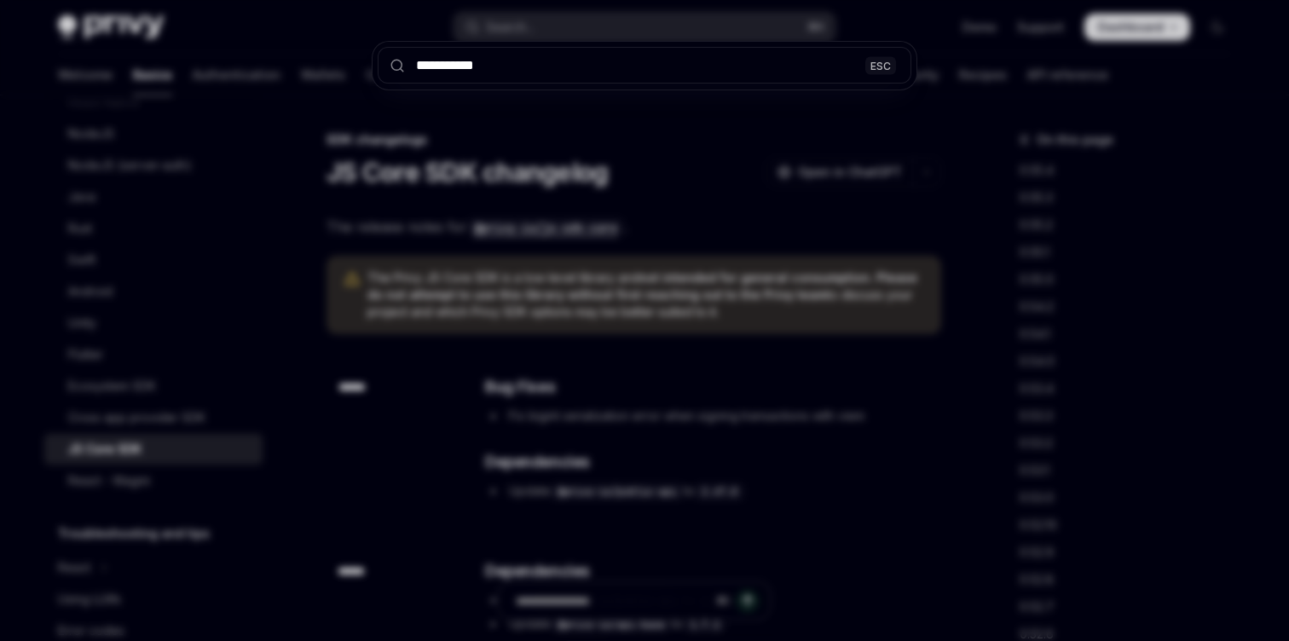
click at [550, 35] on div "**********" at bounding box center [644, 320] width 1289 height 641
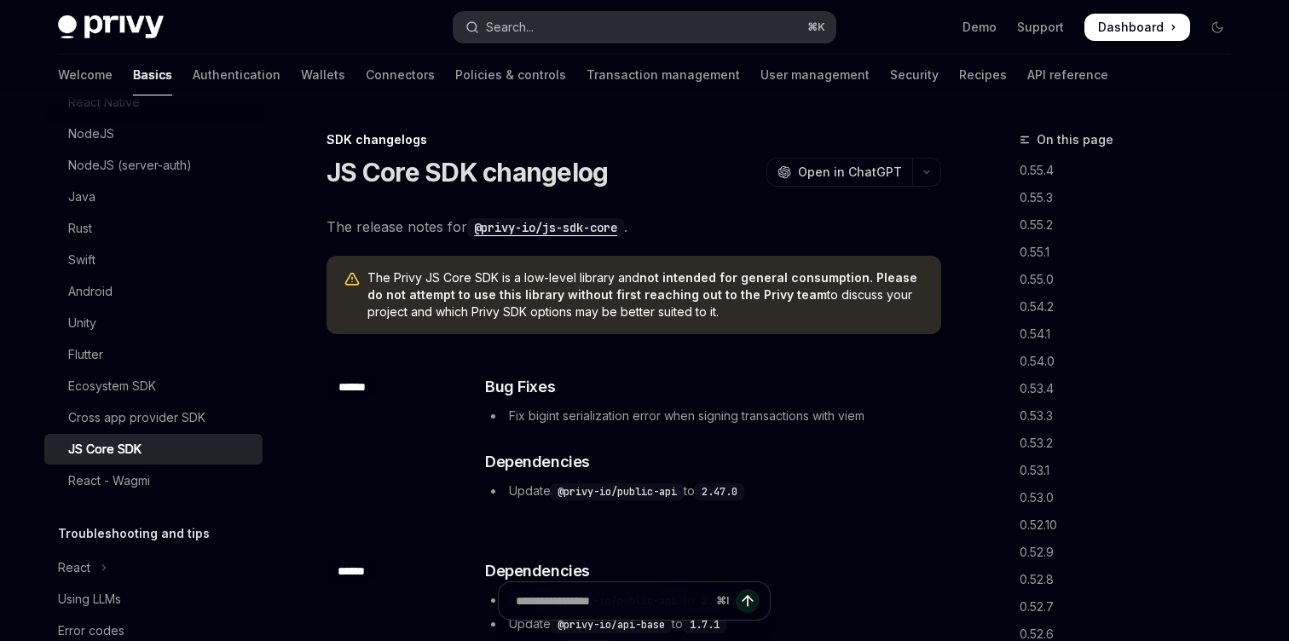
click at [531, 29] on div "Search..." at bounding box center [510, 27] width 48 height 20
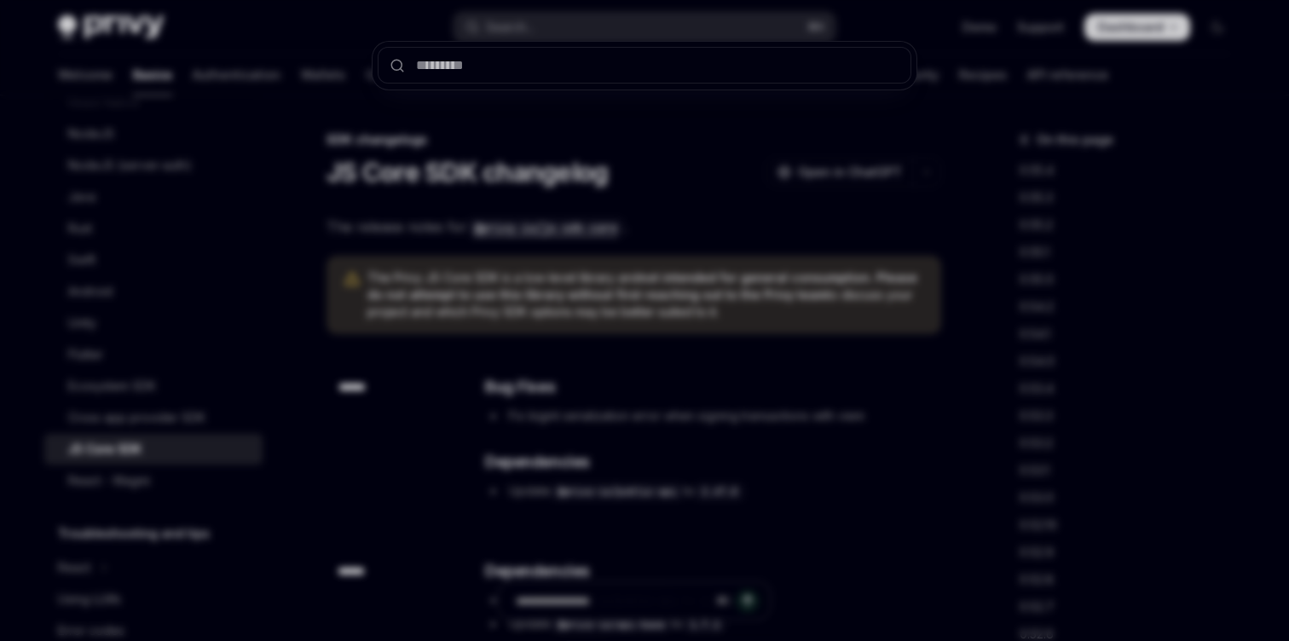
type input "**********"
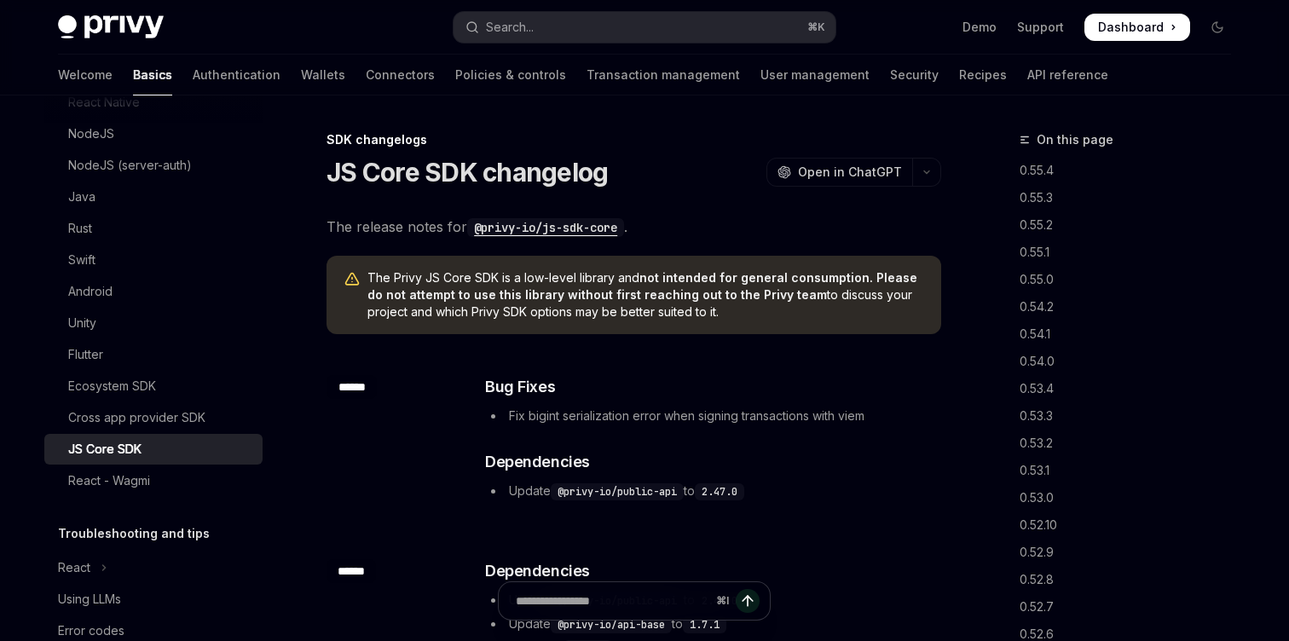
type textarea "*"
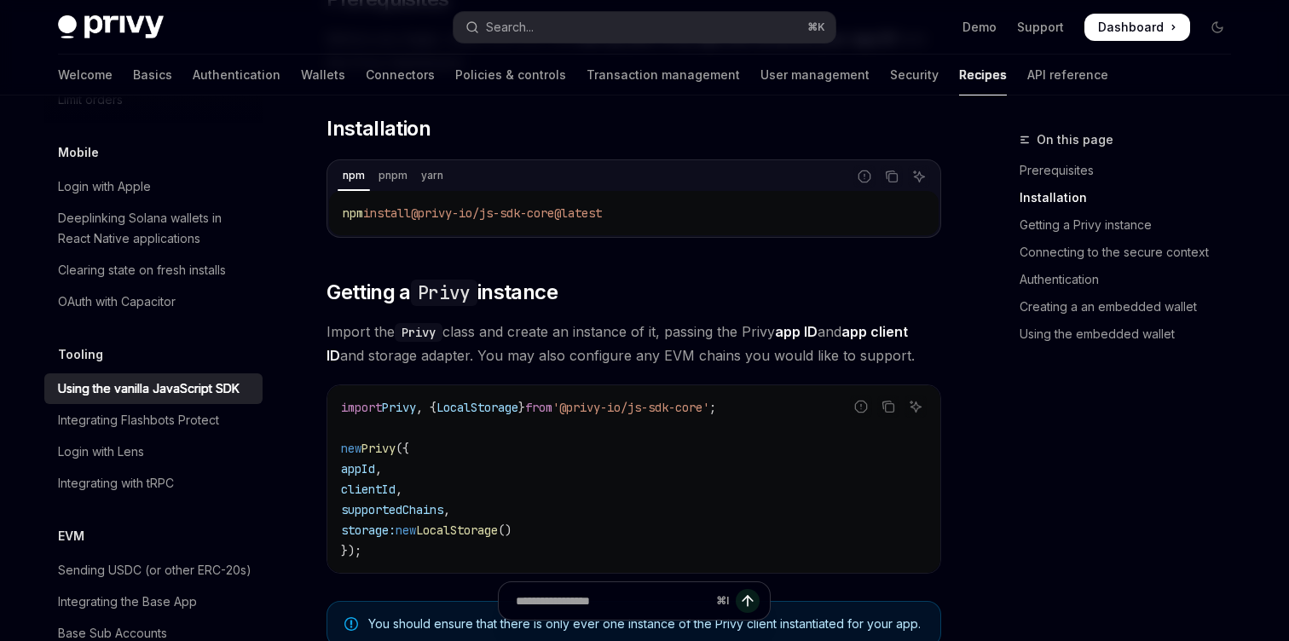
scroll to position [441, 0]
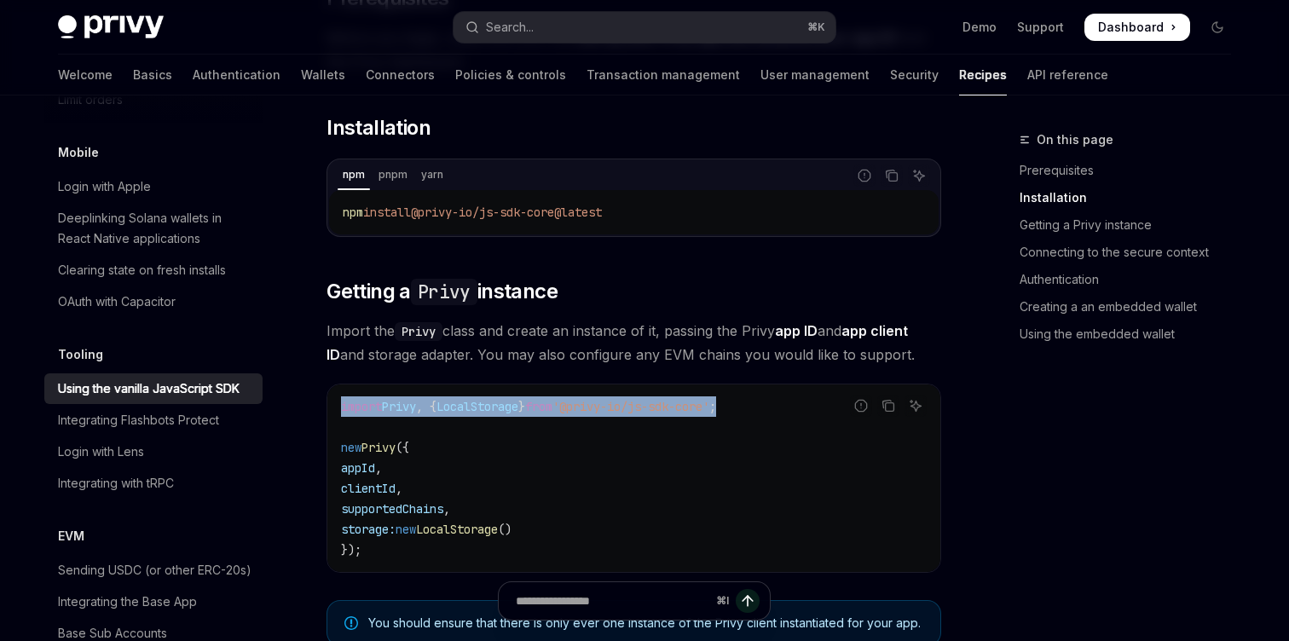
drag, startPoint x: 750, startPoint y: 408, endPoint x: 330, endPoint y: 408, distance: 420.4
click at [331, 408] on div "import Privy , { LocalStorage } from '@privy-io/js-sdk-core' ; new Privy ({ app…" at bounding box center [633, 479] width 613 height 188
copy span "import Privy , { LocalStorage } from '@privy-io/js-sdk-core' ;"
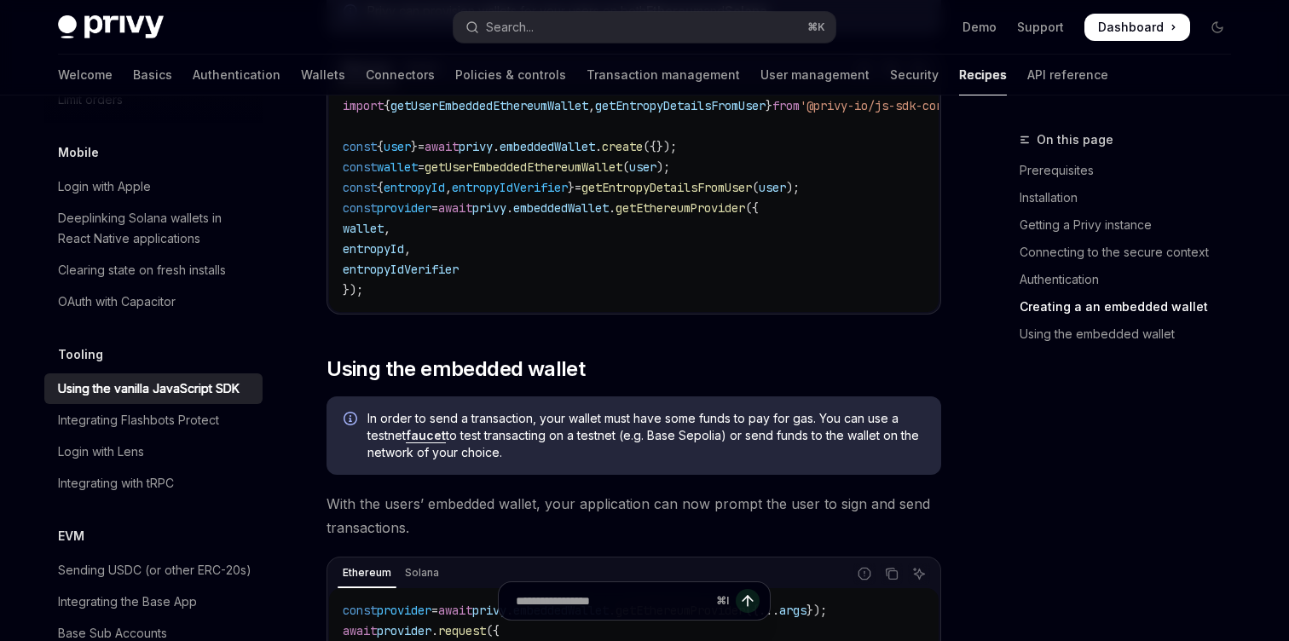
scroll to position [2052, 1]
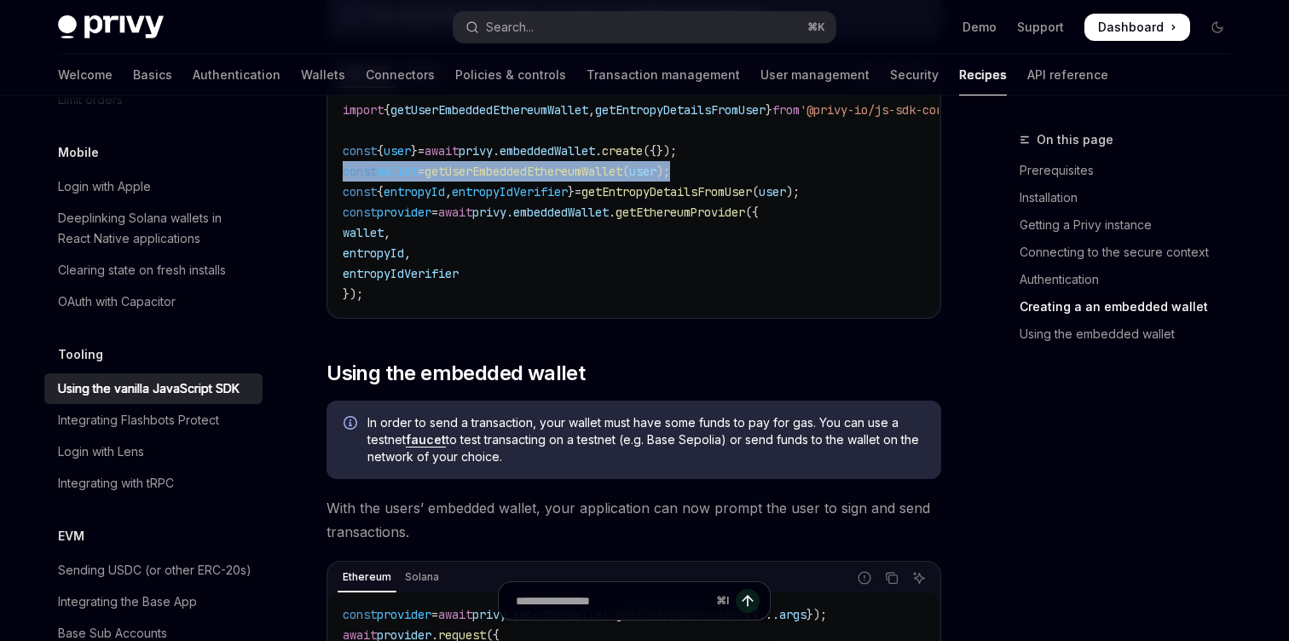
drag, startPoint x: 728, startPoint y: 175, endPoint x: 333, endPoint y: 163, distance: 395.8
click at [333, 163] on div "import { getUserEmbeddedEthereumWallet , getEntropyDetailsFromUser } from '@pri…" at bounding box center [634, 202] width 610 height 229
copy span "const wallet = getUserEmbeddedEthereumWallet ( user );"
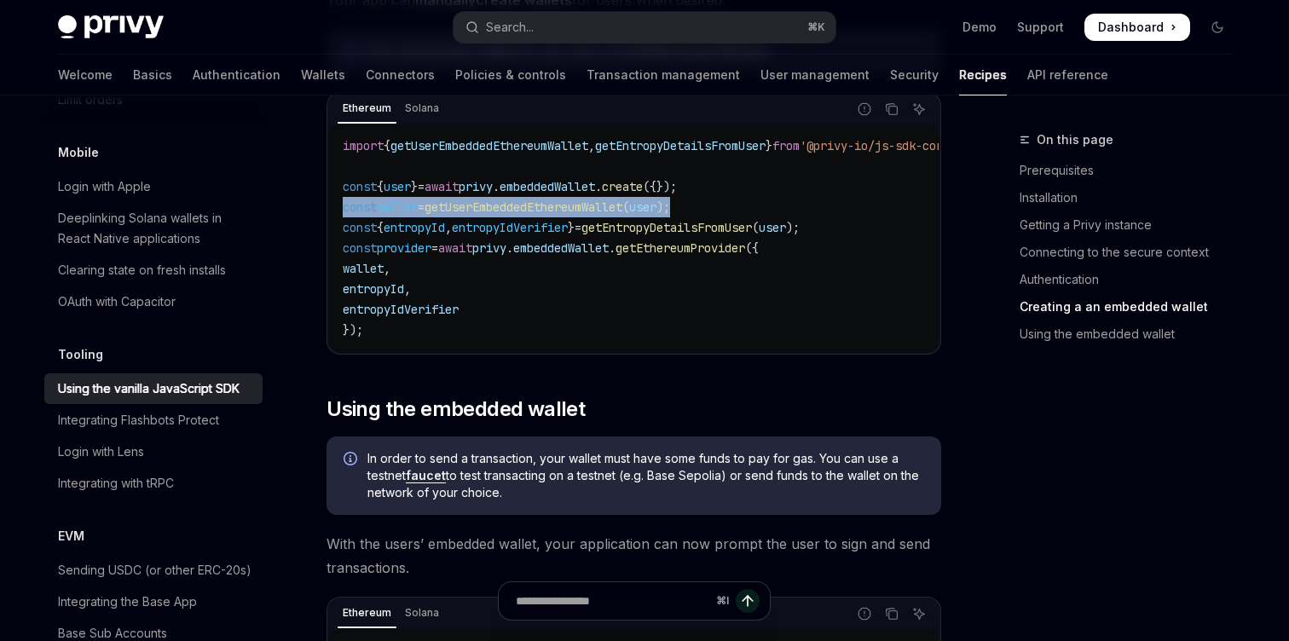
scroll to position [2000, 0]
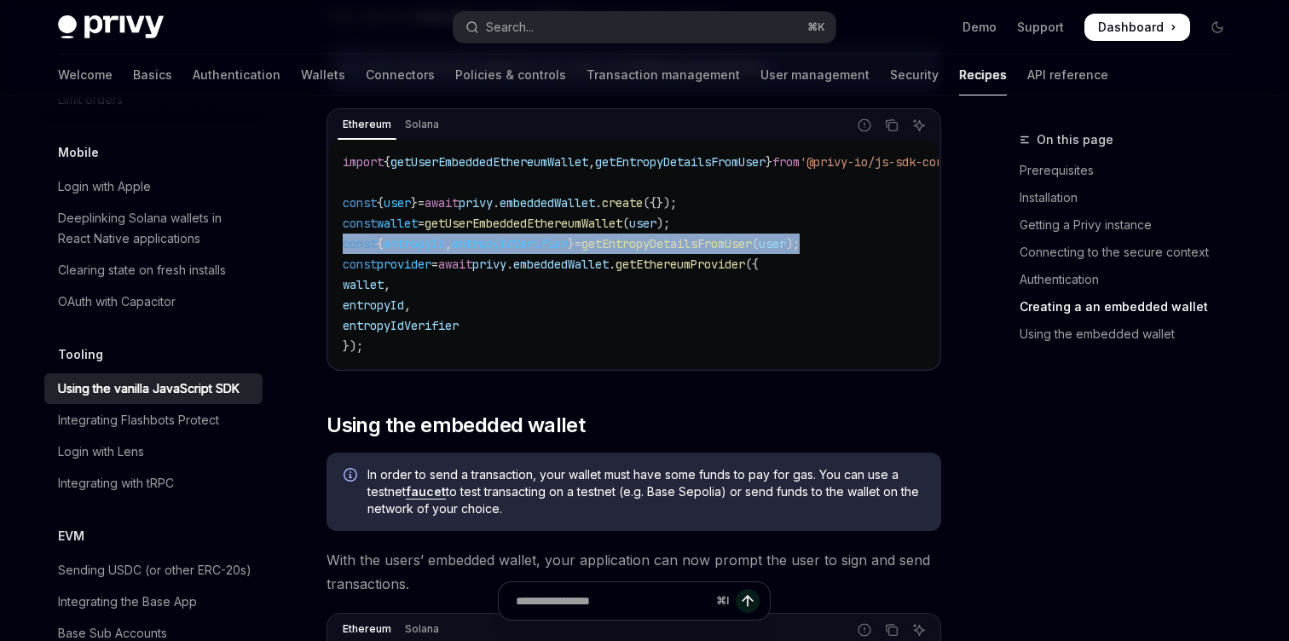
drag, startPoint x: 863, startPoint y: 240, endPoint x: 339, endPoint y: 241, distance: 523.5
click at [339, 241] on div "import { getUserEmbeddedEthereumWallet , getEntropyDetailsFromUser } from '@pri…" at bounding box center [634, 254] width 610 height 229
copy span "const { entropyId , entropyIdVerifier } = getEntropyDetailsFromUser ( user );"
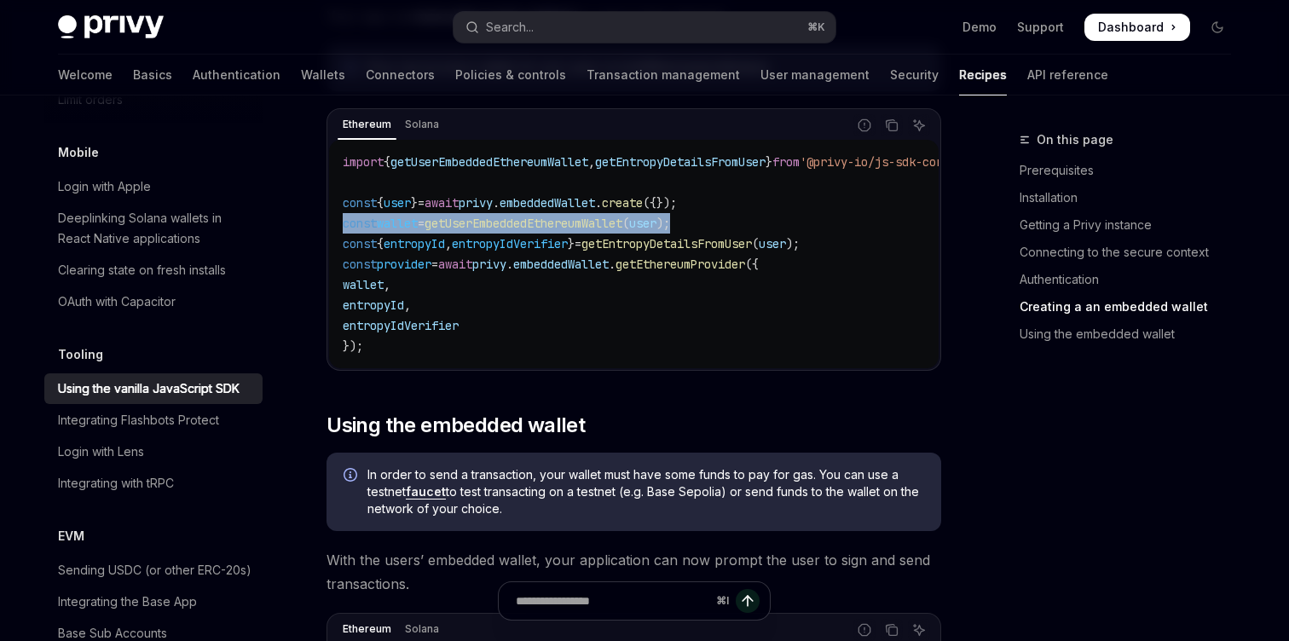
drag, startPoint x: 747, startPoint y: 221, endPoint x: 318, endPoint y: 226, distance: 428.9
copy span "const wallet = getUserEmbeddedEthereumWallet ( user );"
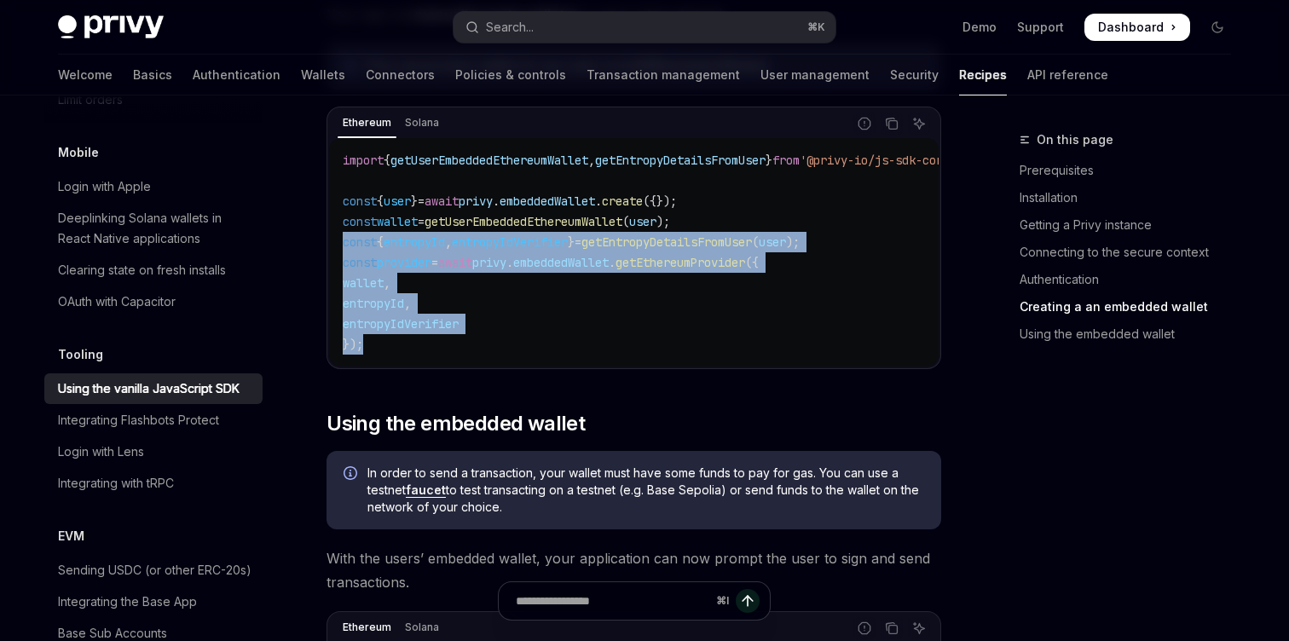
drag, startPoint x: 344, startPoint y: 242, endPoint x: 367, endPoint y: 349, distance: 109.0
click at [367, 349] on code "import { getUserEmbeddedEthereumWallet , getEntropyDetailsFromUser } from '@pri…" at bounding box center [674, 252] width 662 height 205
copy code "const { entropyId , entropyIdVerifier } = getEntropyDetailsFromUser ( user ); c…"
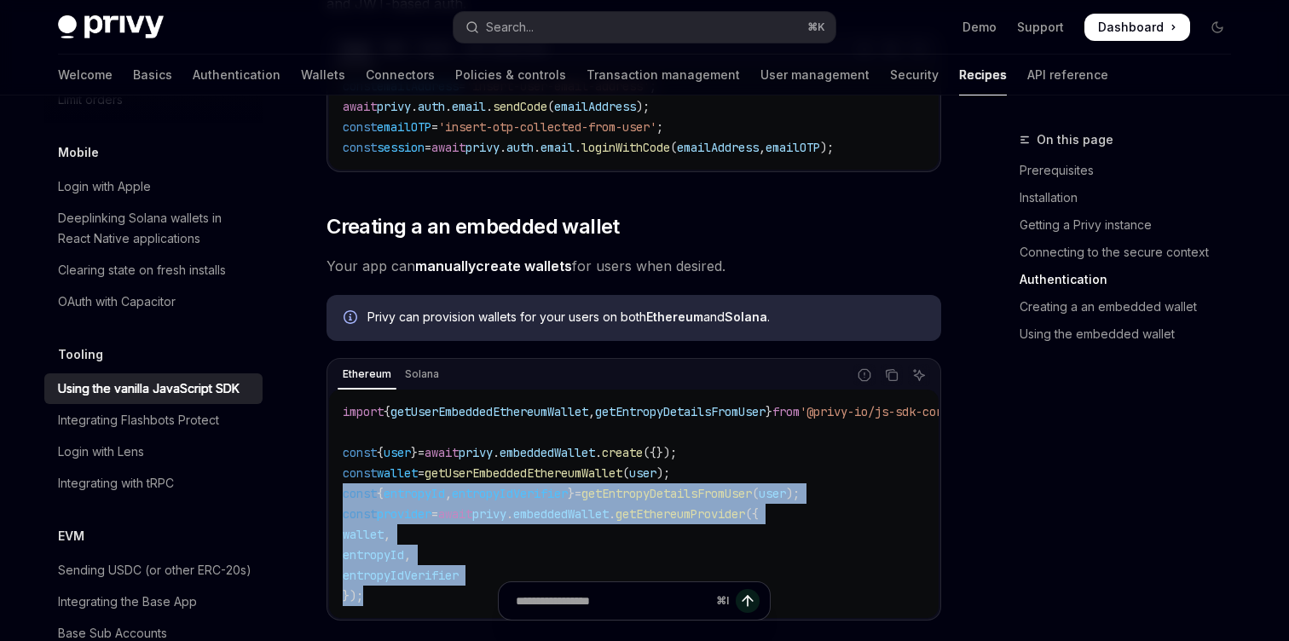
scroll to position [1749, 0]
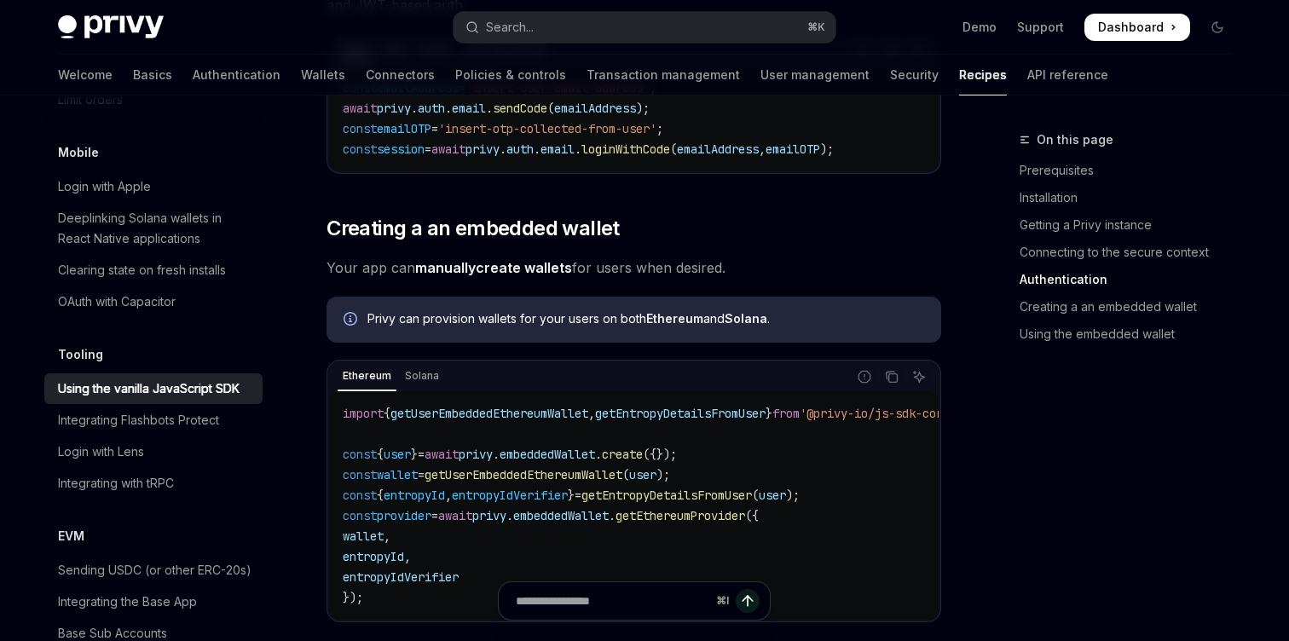
click at [728, 454] on code "import { getUserEmbeddedEthereumWallet , getEntropyDetailsFromUser } from '@pri…" at bounding box center [674, 505] width 662 height 205
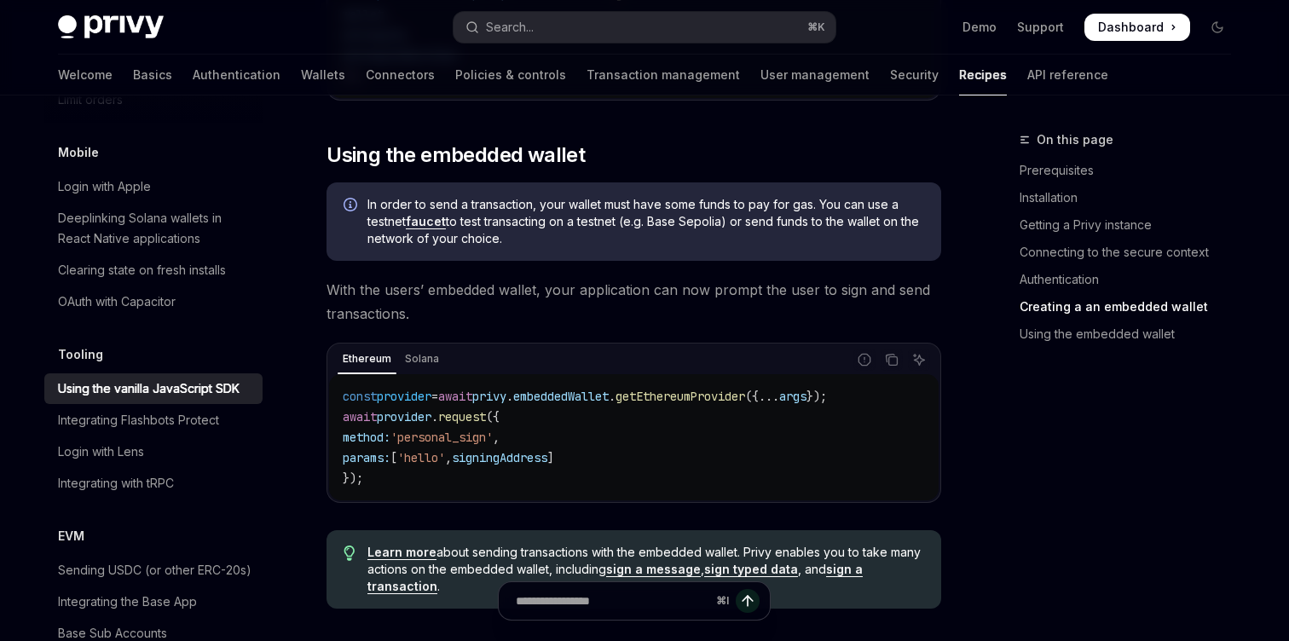
scroll to position [2271, 0]
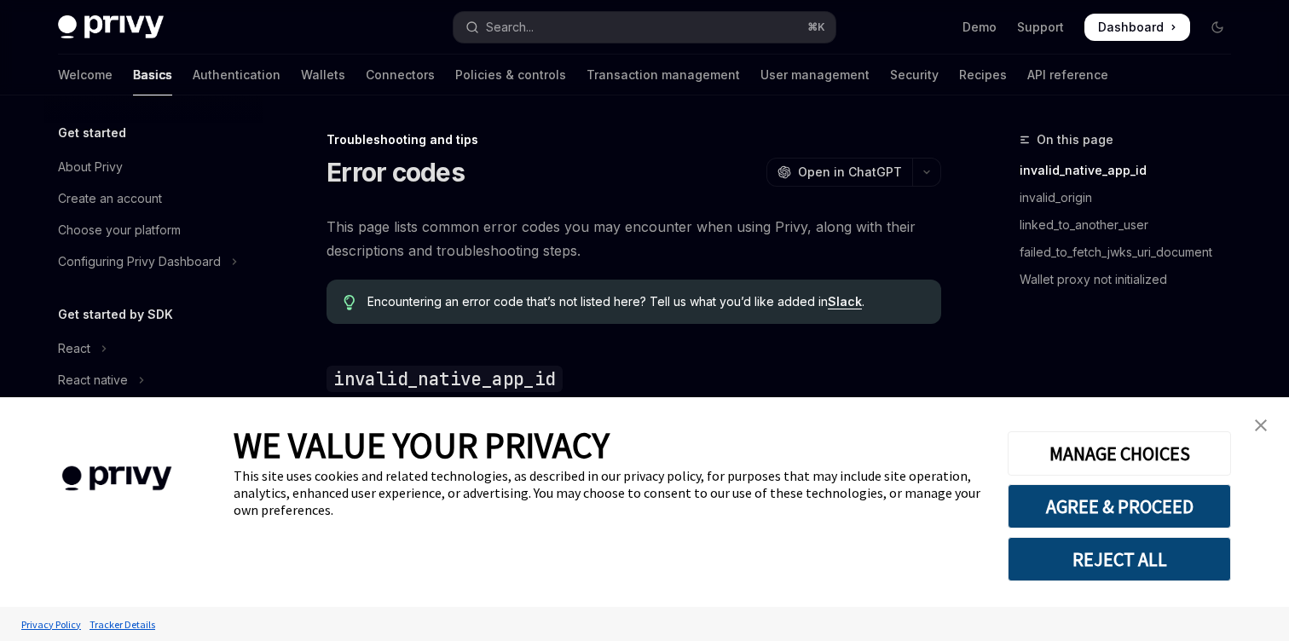
scroll to position [341, 0]
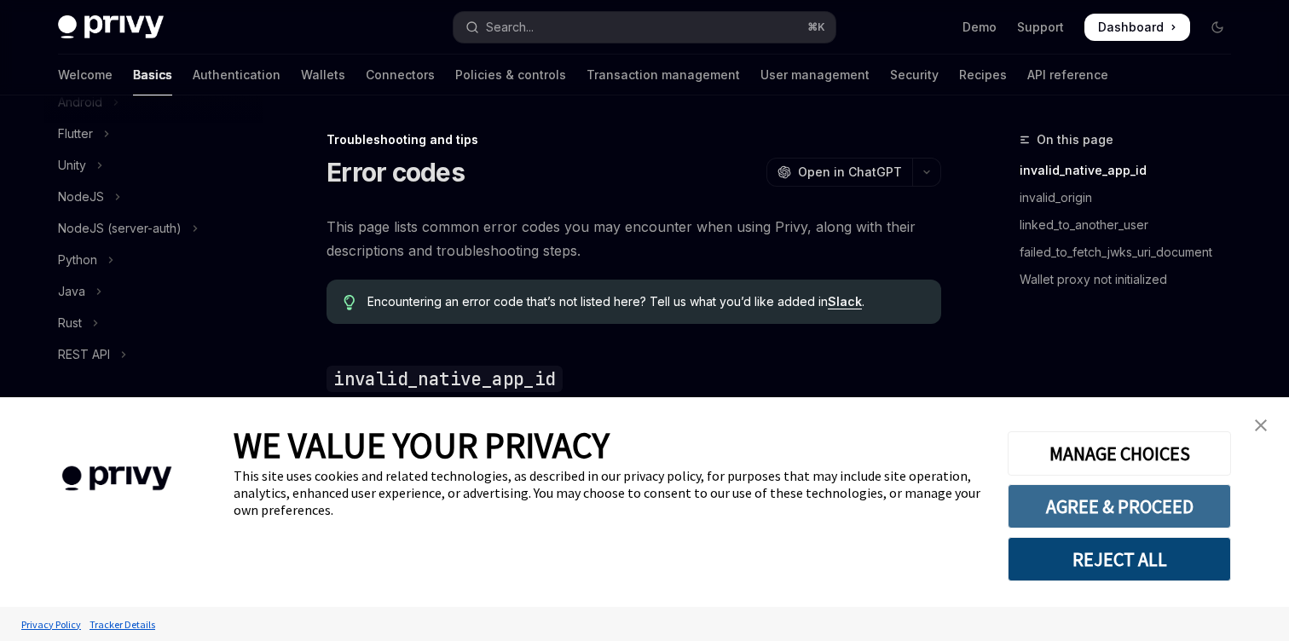
click at [1185, 508] on button "AGREE & PROCEED" at bounding box center [1119, 506] width 223 height 44
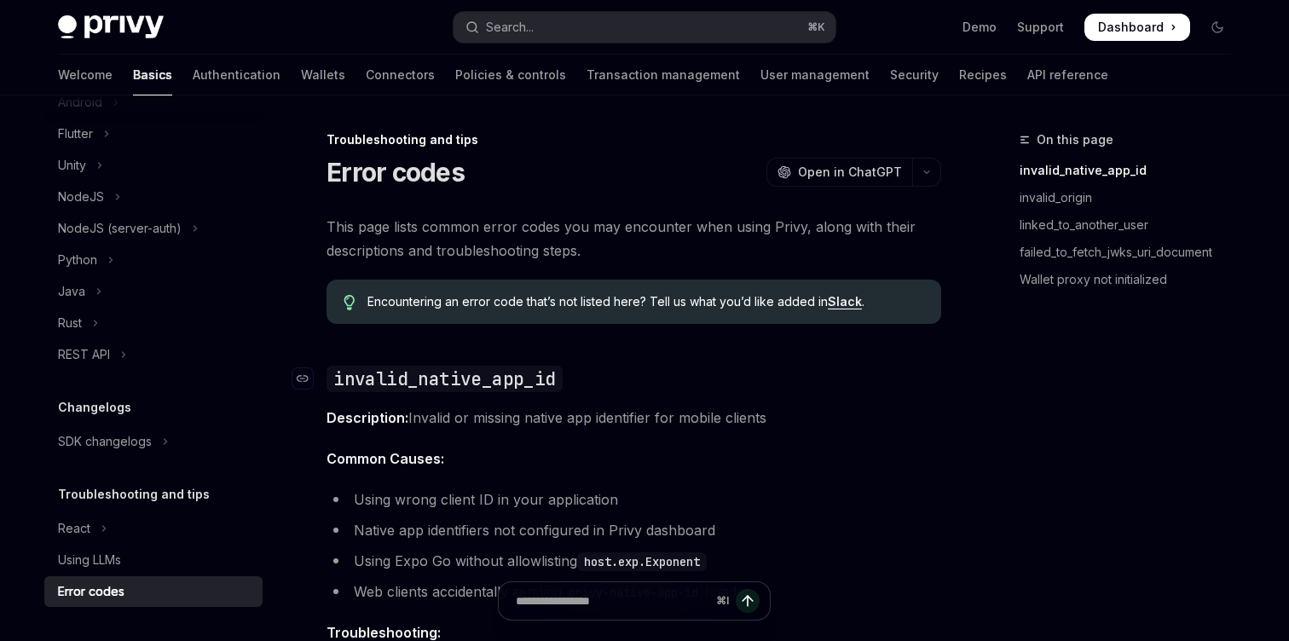
type textarea "*"
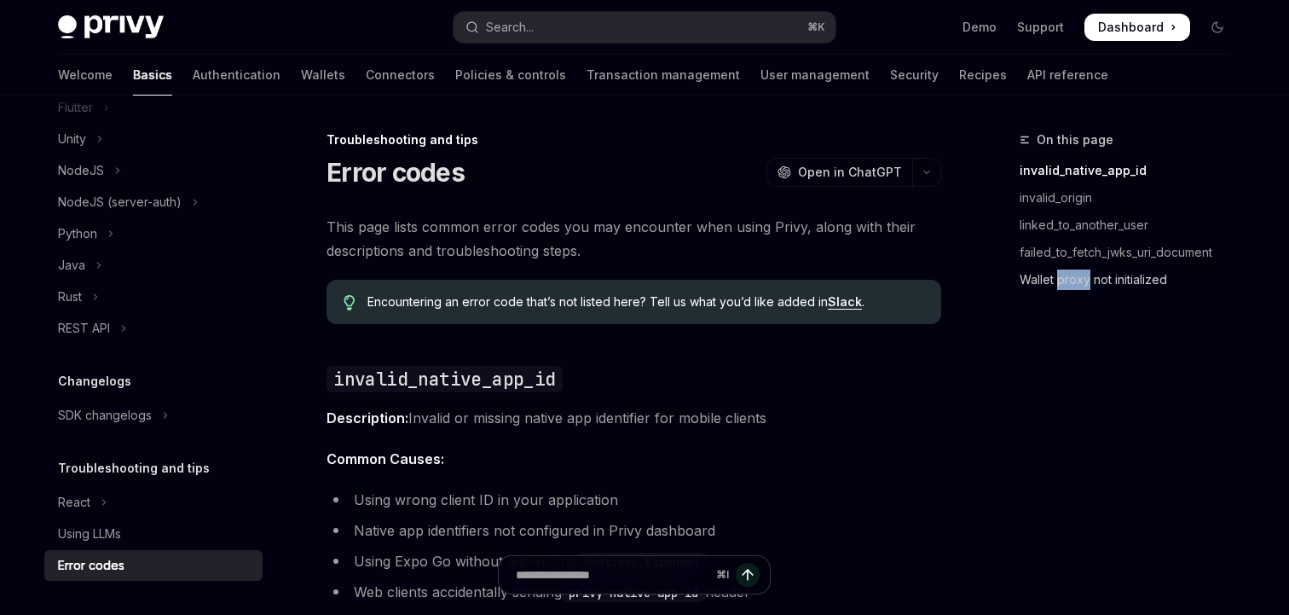
click at [1103, 278] on link "Wallet proxy not initialized" at bounding box center [1132, 279] width 225 height 27
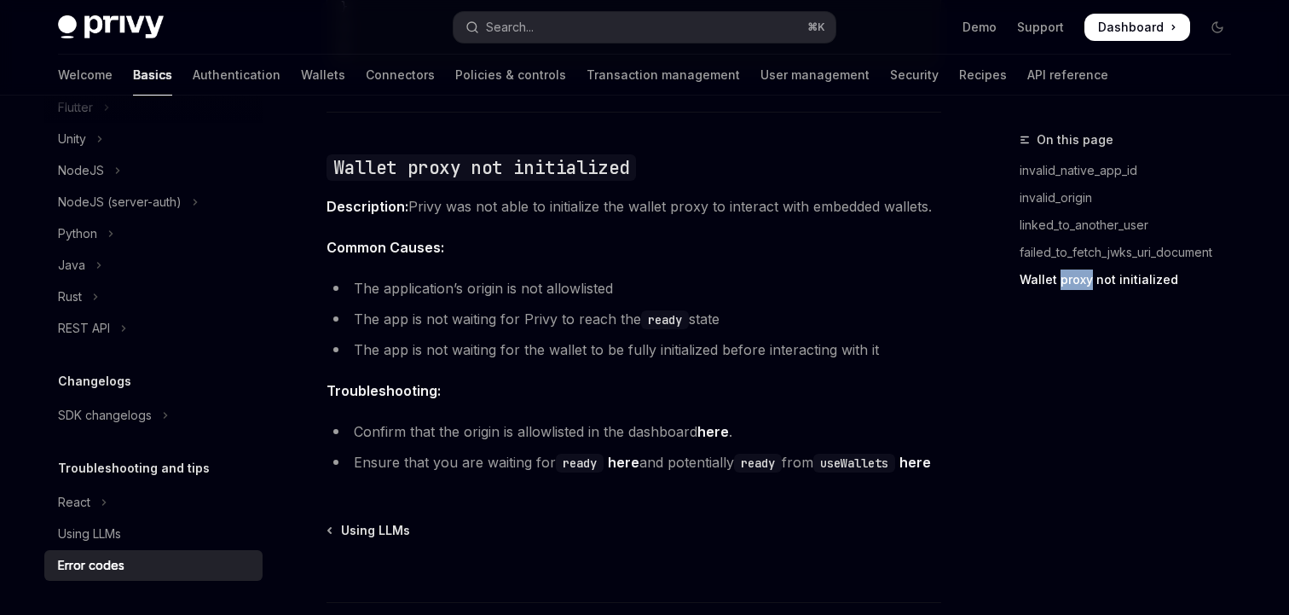
click at [630, 454] on link "here" at bounding box center [624, 463] width 32 height 18
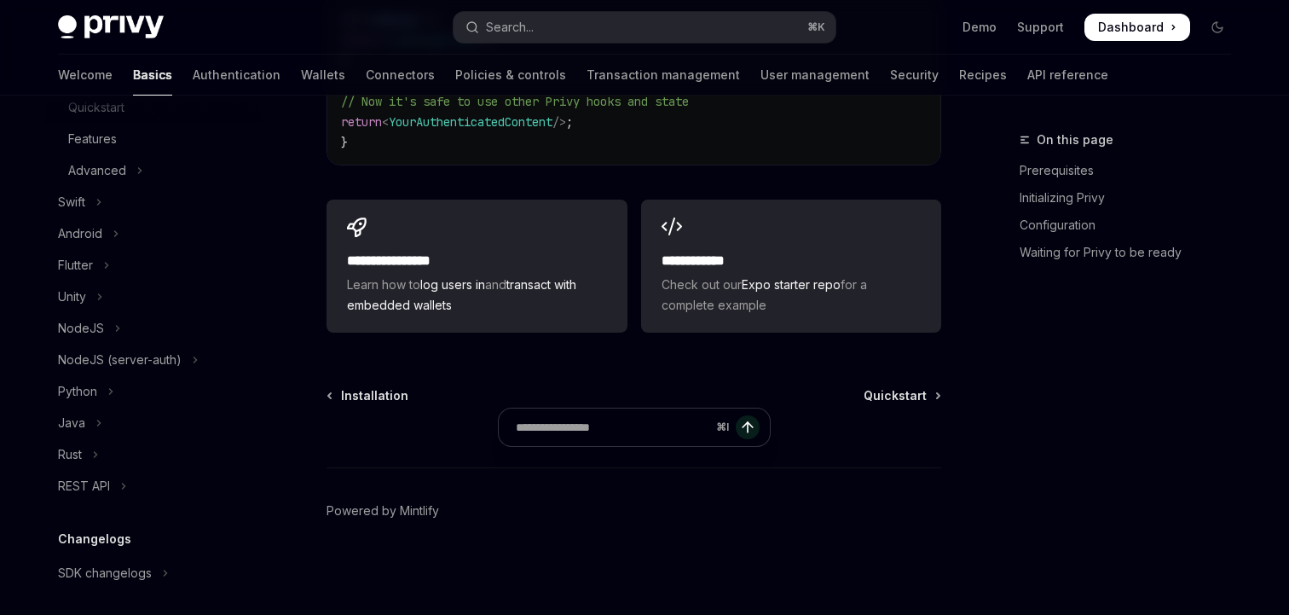
type textarea "*"
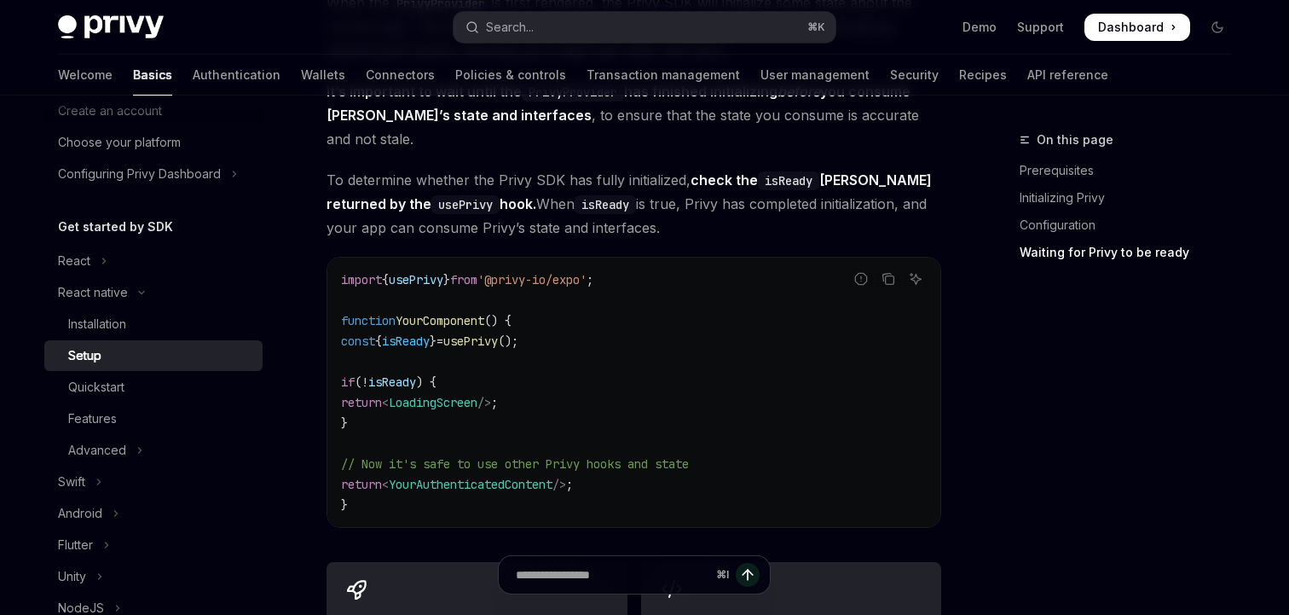
scroll to position [1399, 0]
click at [498, 332] on span "usePrivy" at bounding box center [470, 339] width 55 height 15
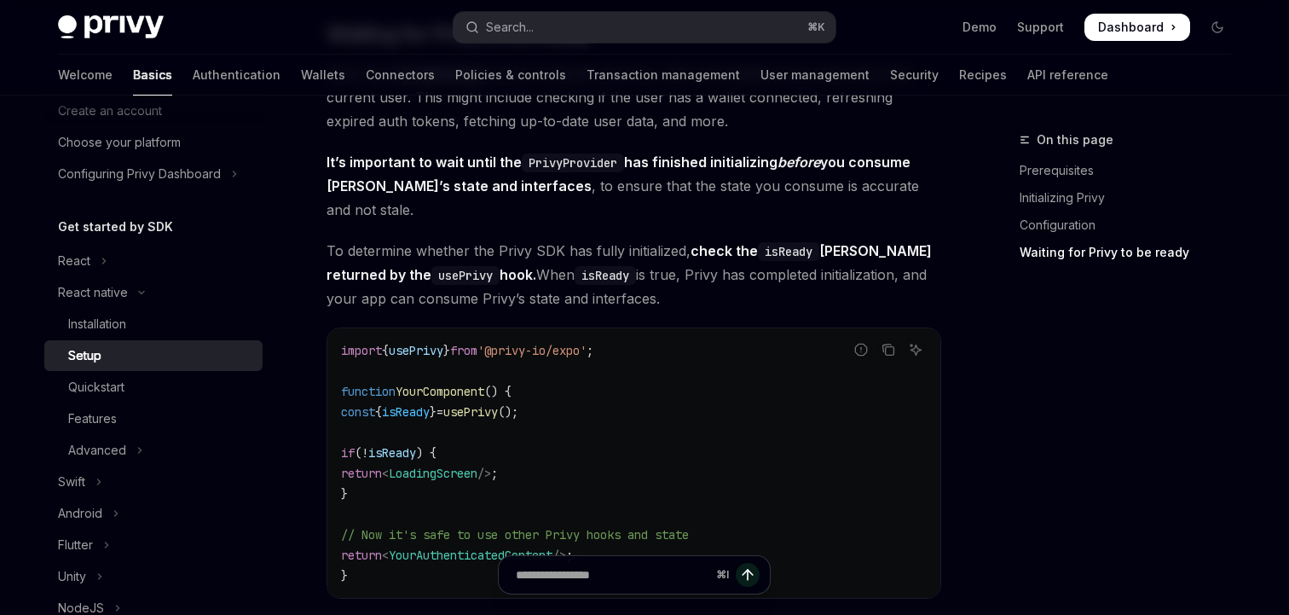
scroll to position [1227, 0]
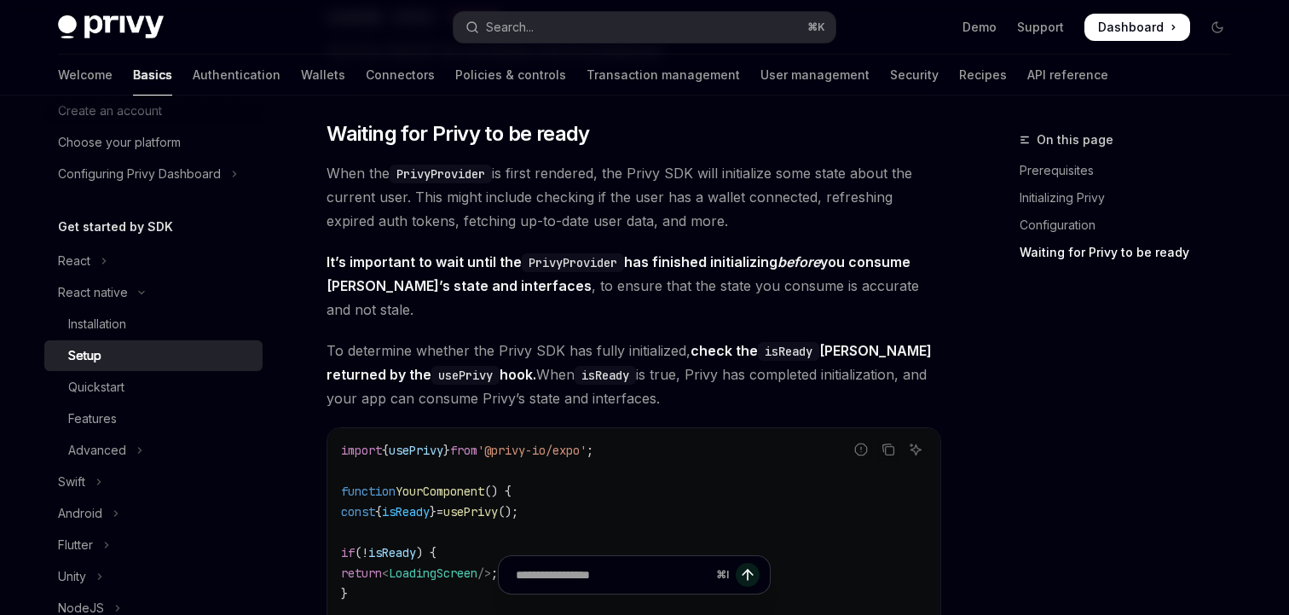
click at [1085, 256] on link "Waiting for Privy to be ready" at bounding box center [1132, 252] width 225 height 27
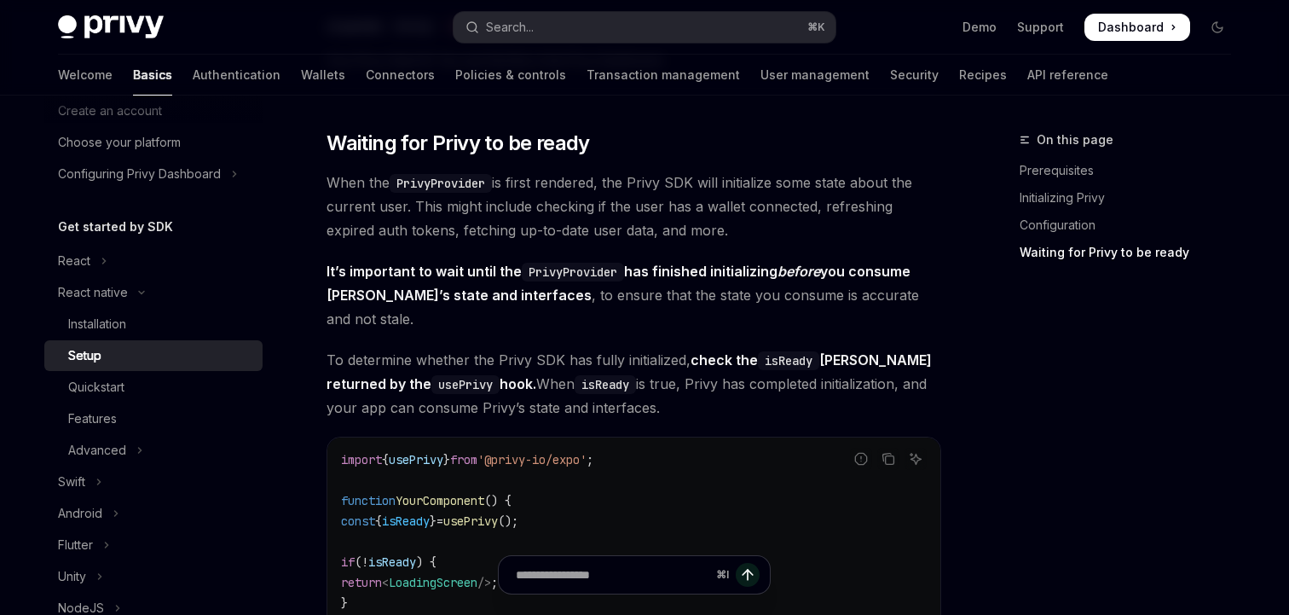
click at [102, 15] on img at bounding box center [111, 27] width 106 height 24
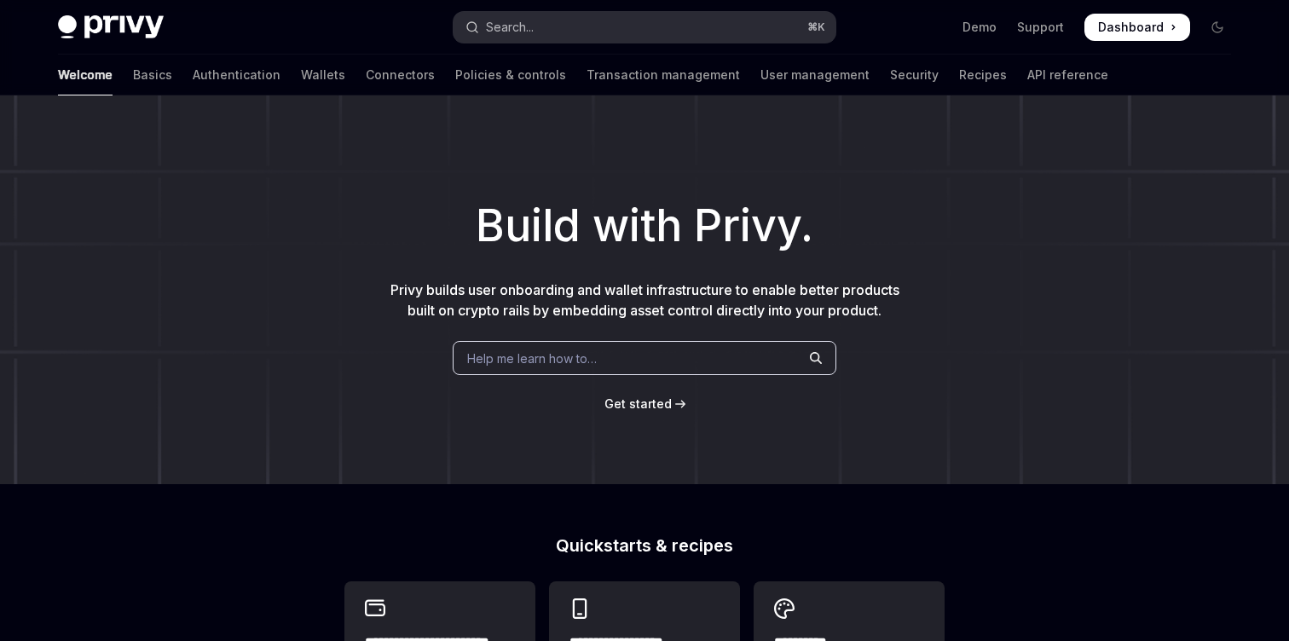
click at [577, 42] on button "Search... ⌘ K" at bounding box center [645, 27] width 382 height 31
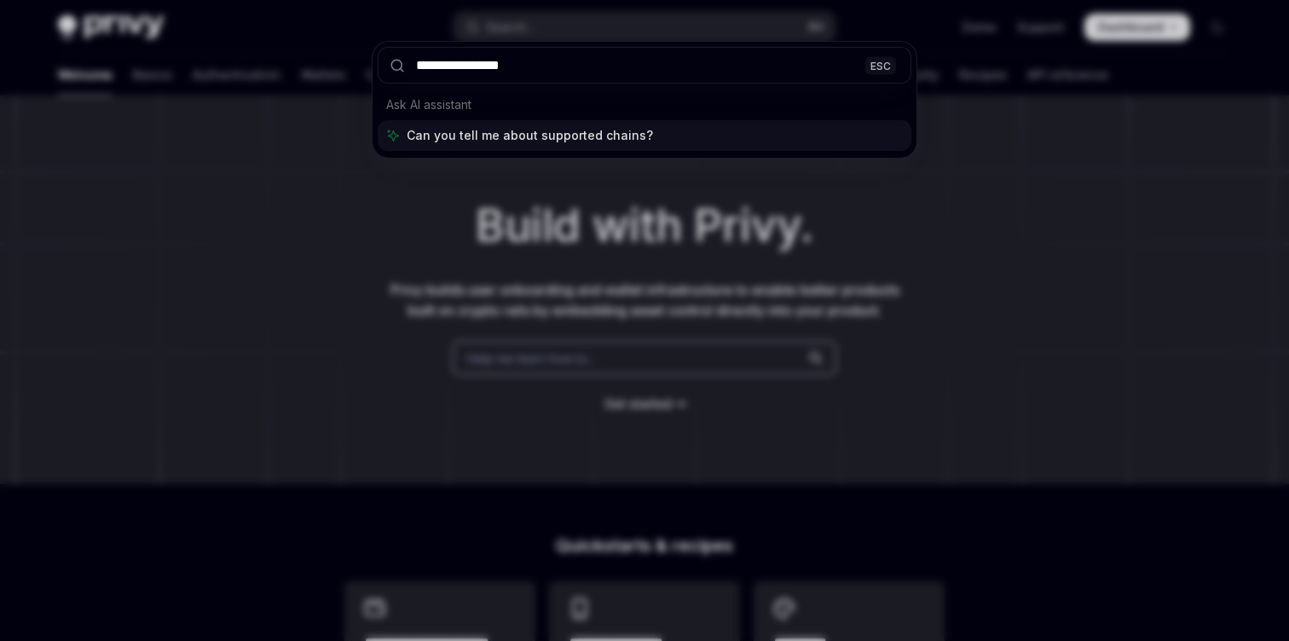
type input "**********"
type textarea "*"
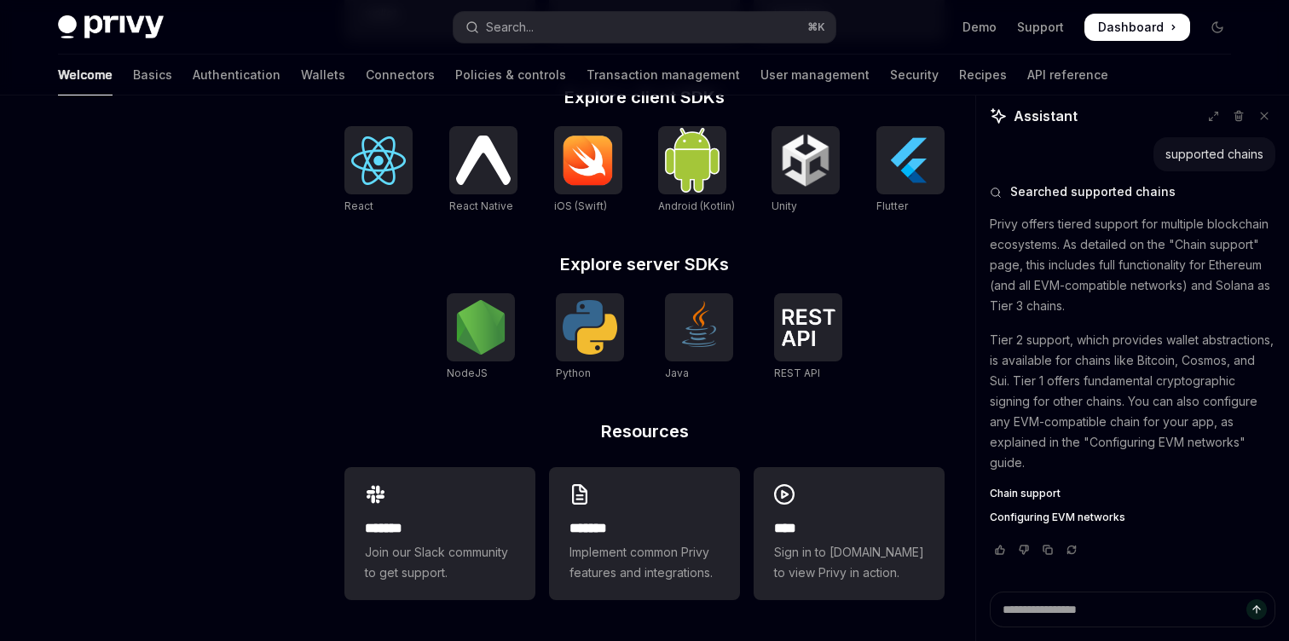
scroll to position [9, 0]
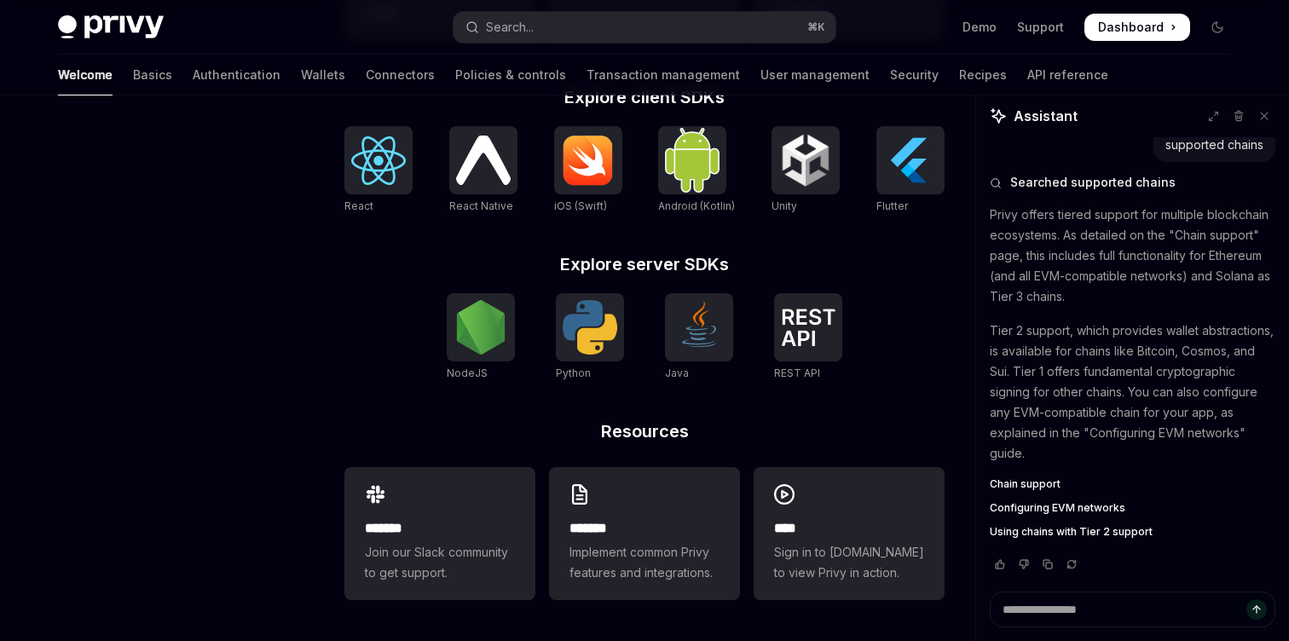
click at [1028, 486] on span "Chain support" at bounding box center [1025, 484] width 71 height 14
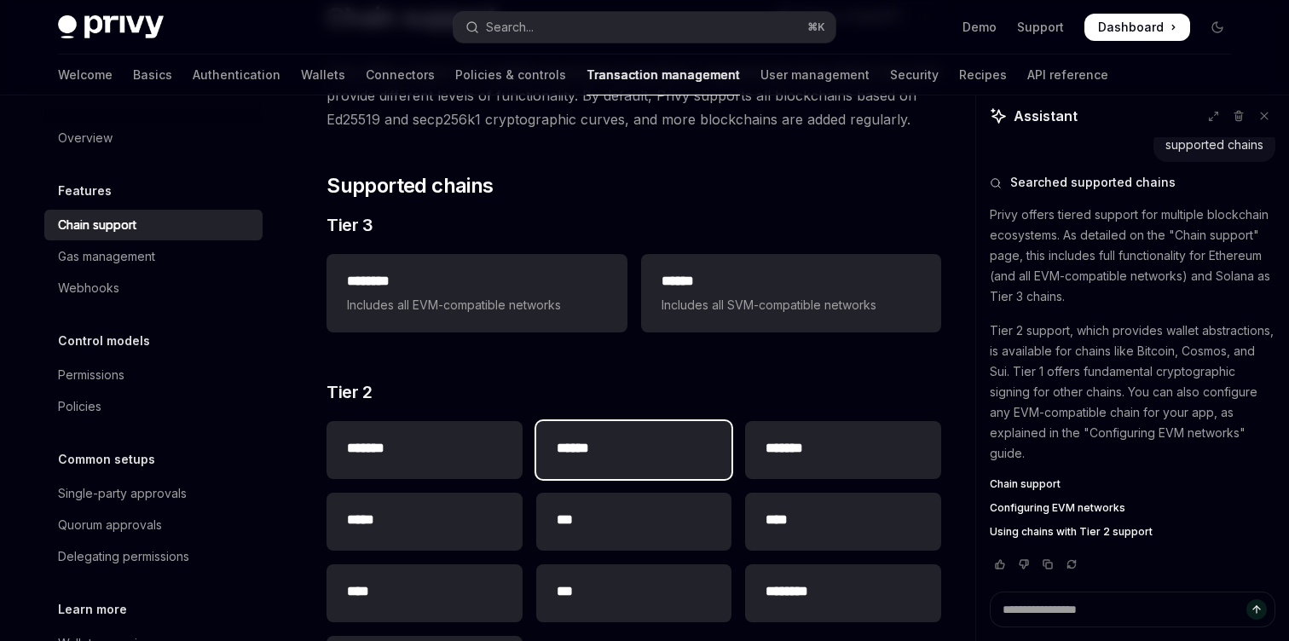
scroll to position [162, 0]
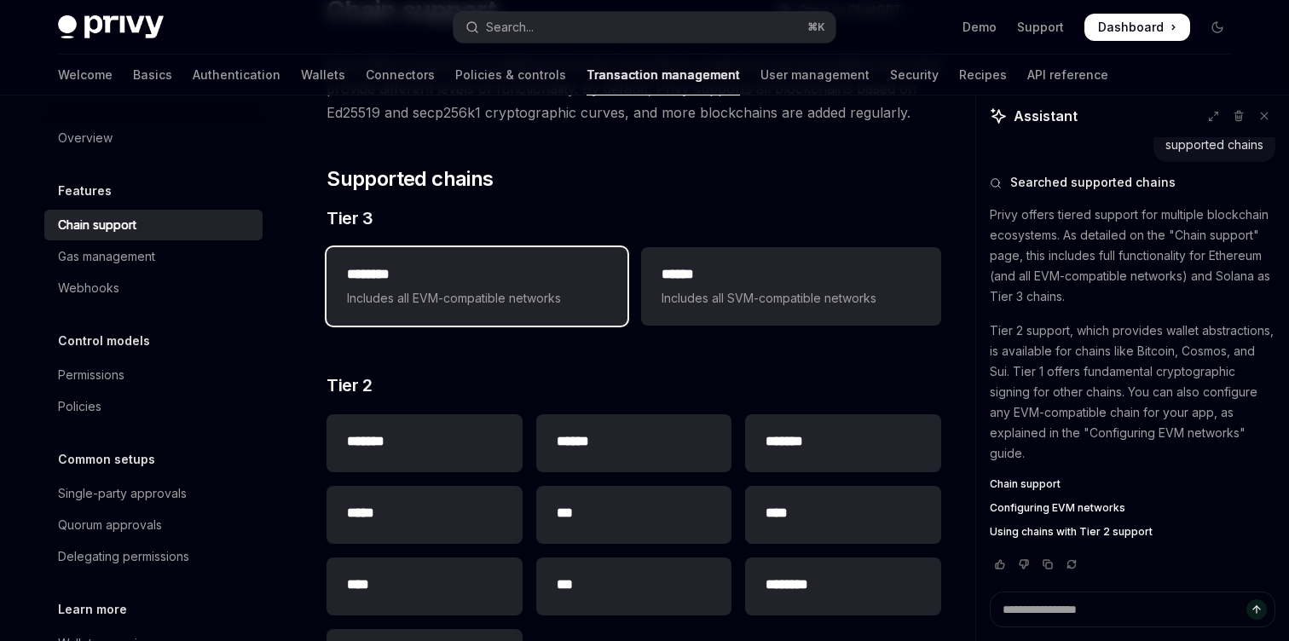
click at [466, 311] on div "******** Includes all EVM-compatible networks" at bounding box center [477, 286] width 300 height 78
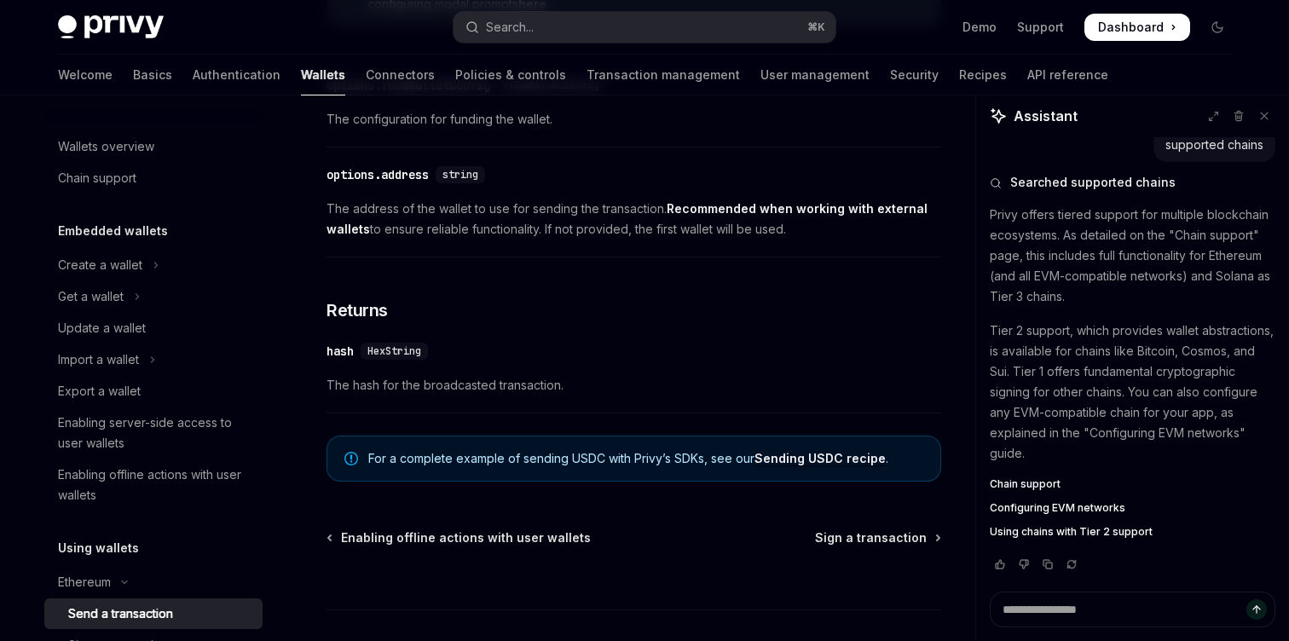
scroll to position [1050, 0]
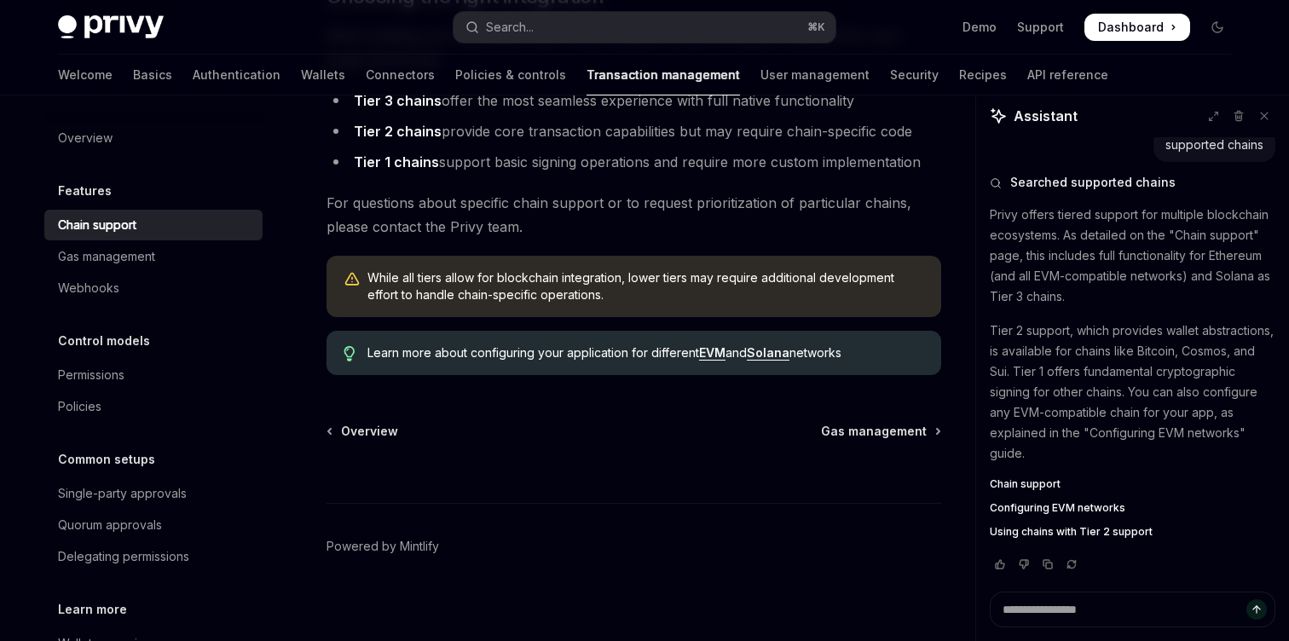
scroll to position [2271, 0]
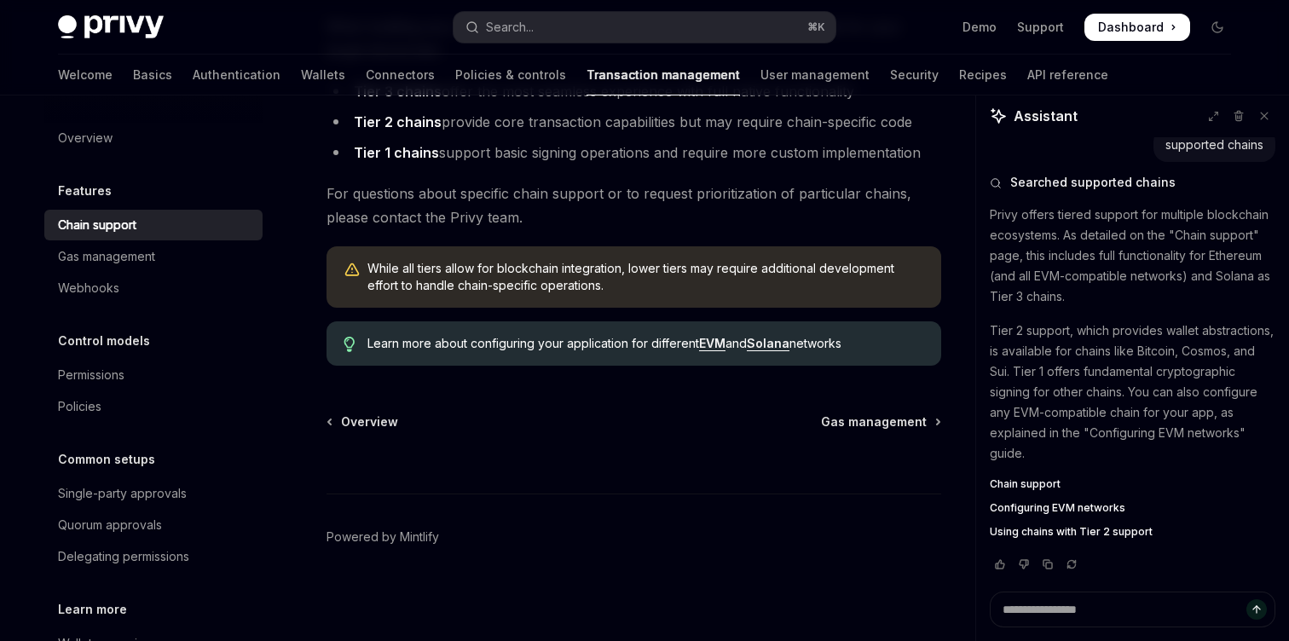
click at [713, 344] on link "EVM" at bounding box center [712, 343] width 26 height 15
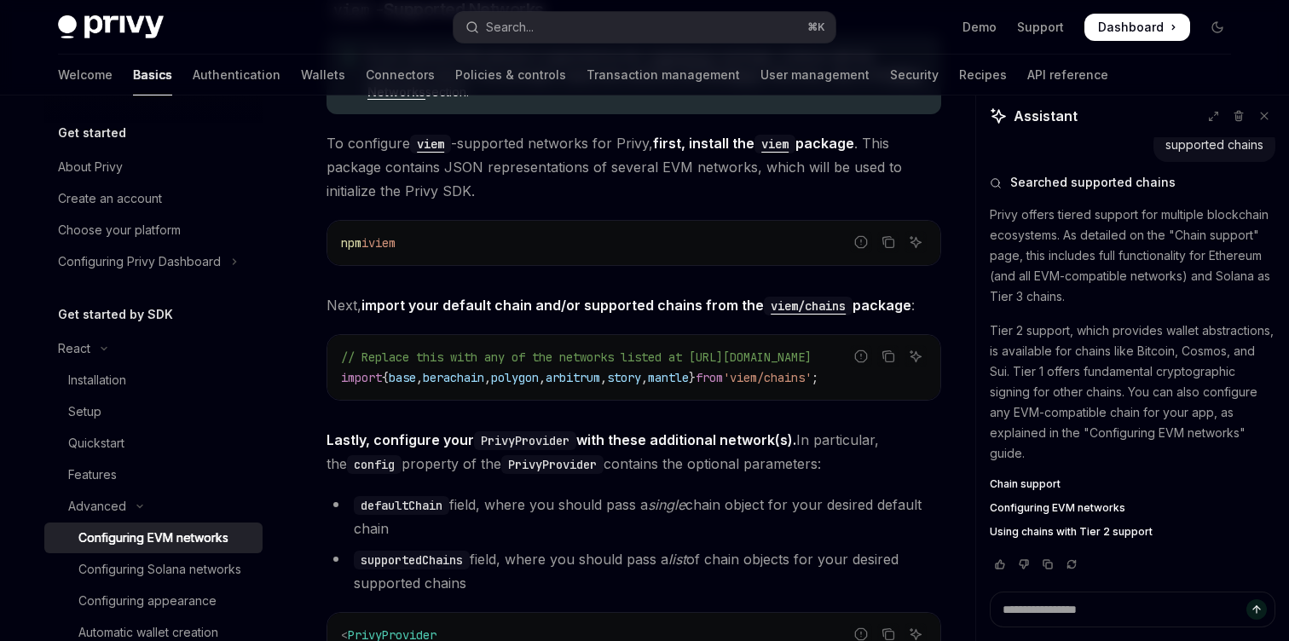
scroll to position [0, 223]
click at [809, 304] on code "viem/chains" at bounding box center [808, 306] width 89 height 19
click at [134, 168] on div "About Privy" at bounding box center [155, 167] width 194 height 20
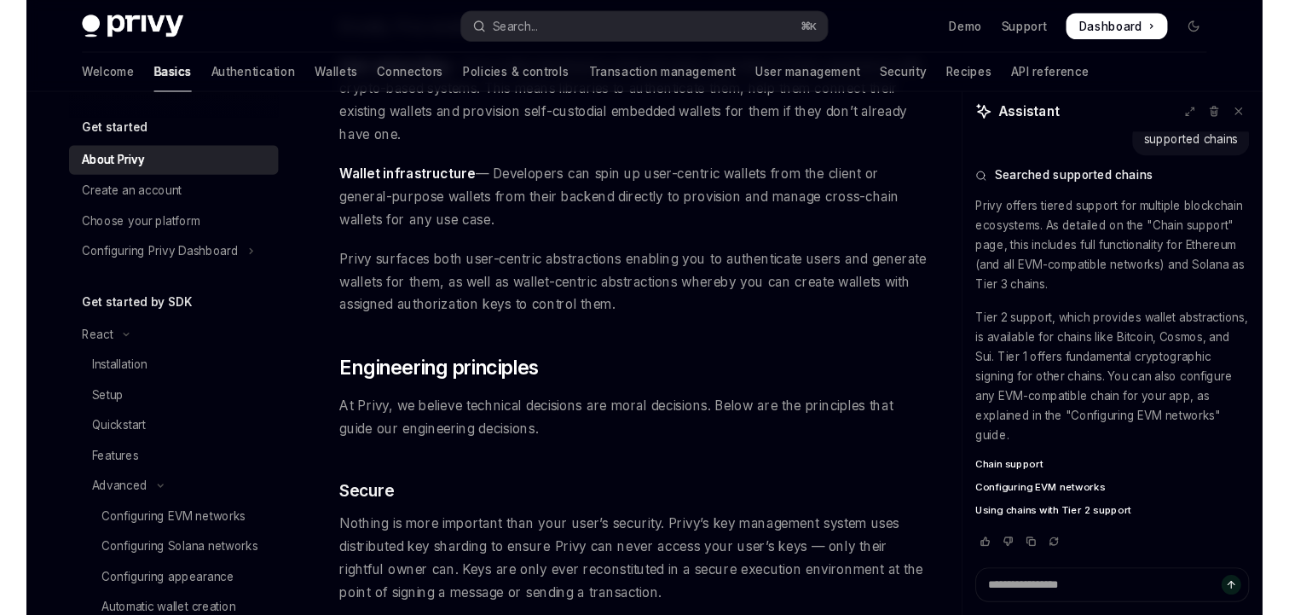
scroll to position [308, 0]
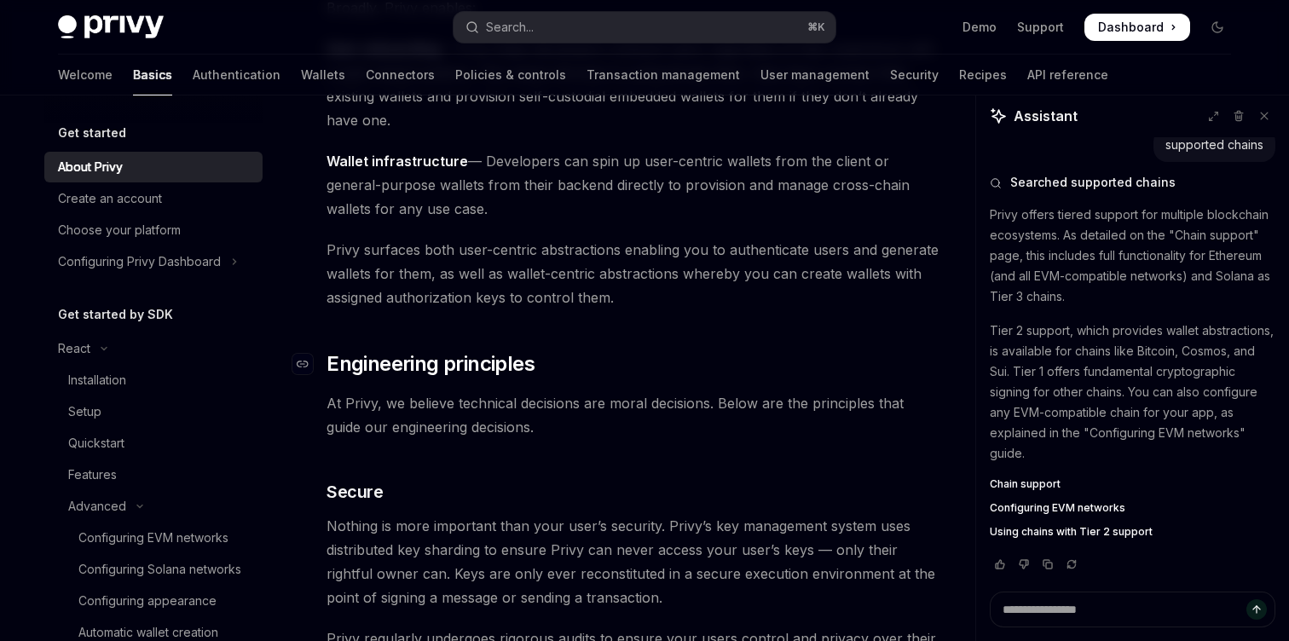
type textarea "*"
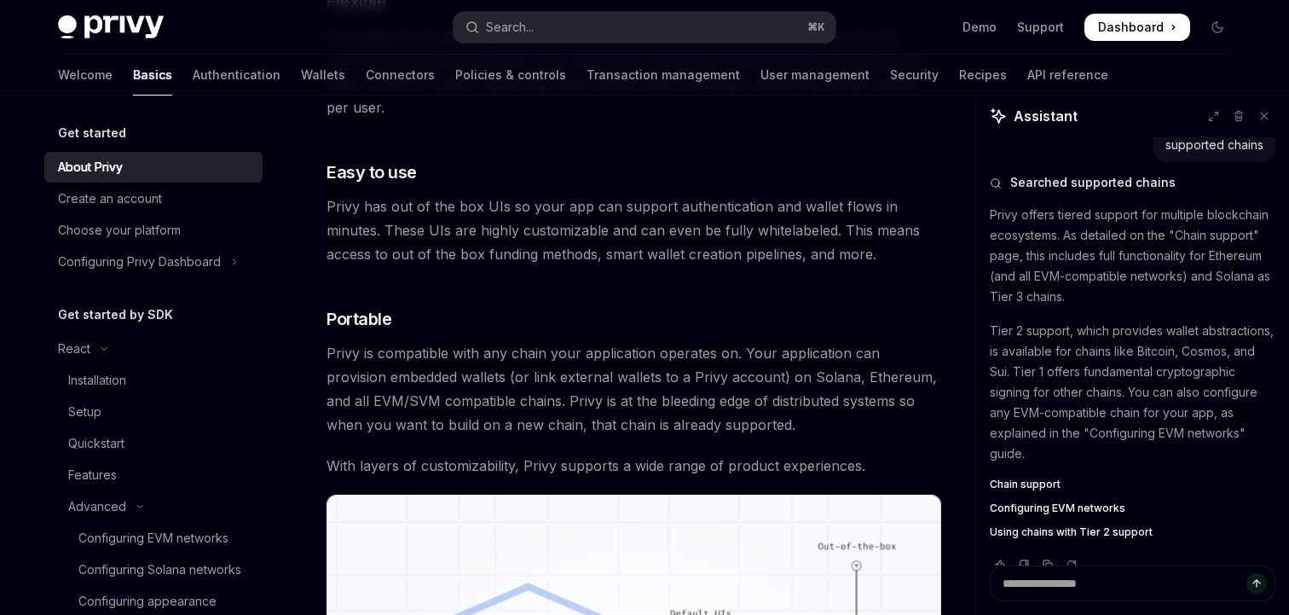
scroll to position [1042, 0]
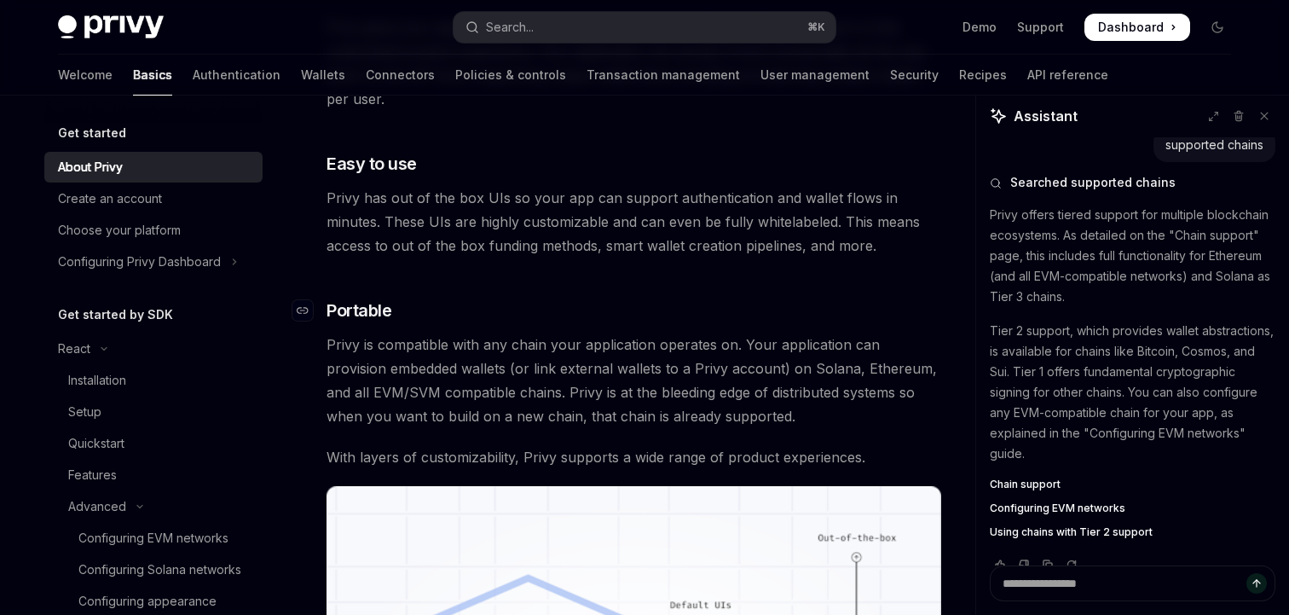
click at [691, 300] on h3 "​ Portable" at bounding box center [634, 310] width 615 height 24
click at [693, 358] on span "Privy is compatible with any chain your application operates on. Your applicati…" at bounding box center [634, 380] width 615 height 95
click at [756, 339] on span "Privy is compatible with any chain your application operates on. Your applicati…" at bounding box center [634, 380] width 615 height 95
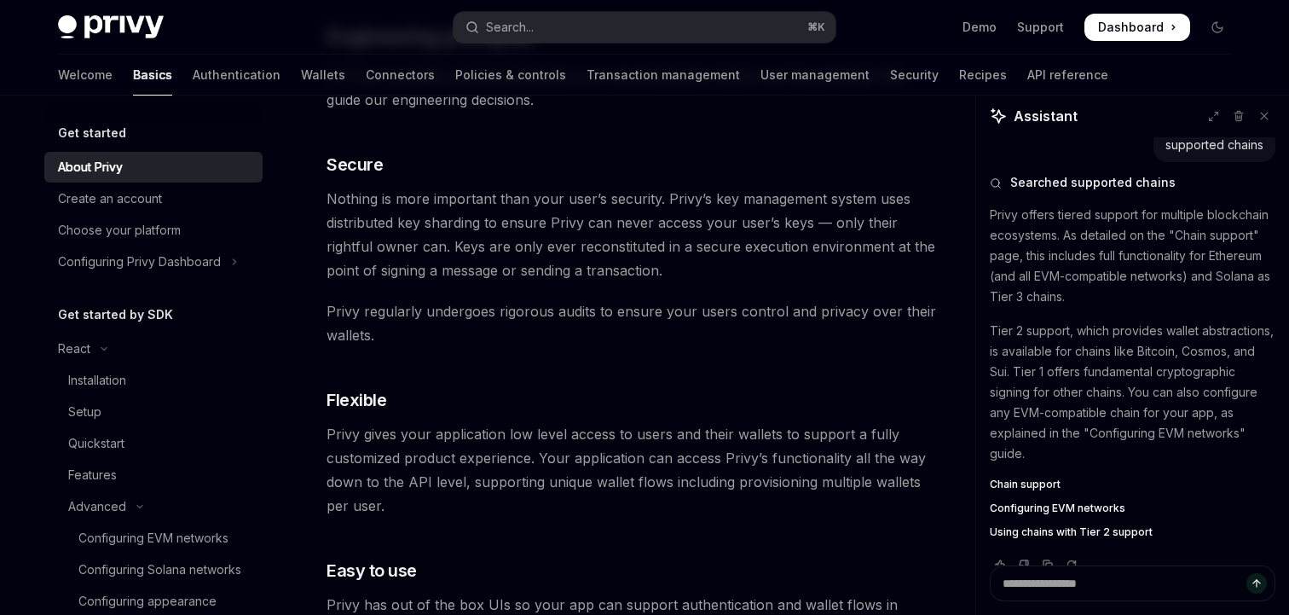
scroll to position [624, 0]
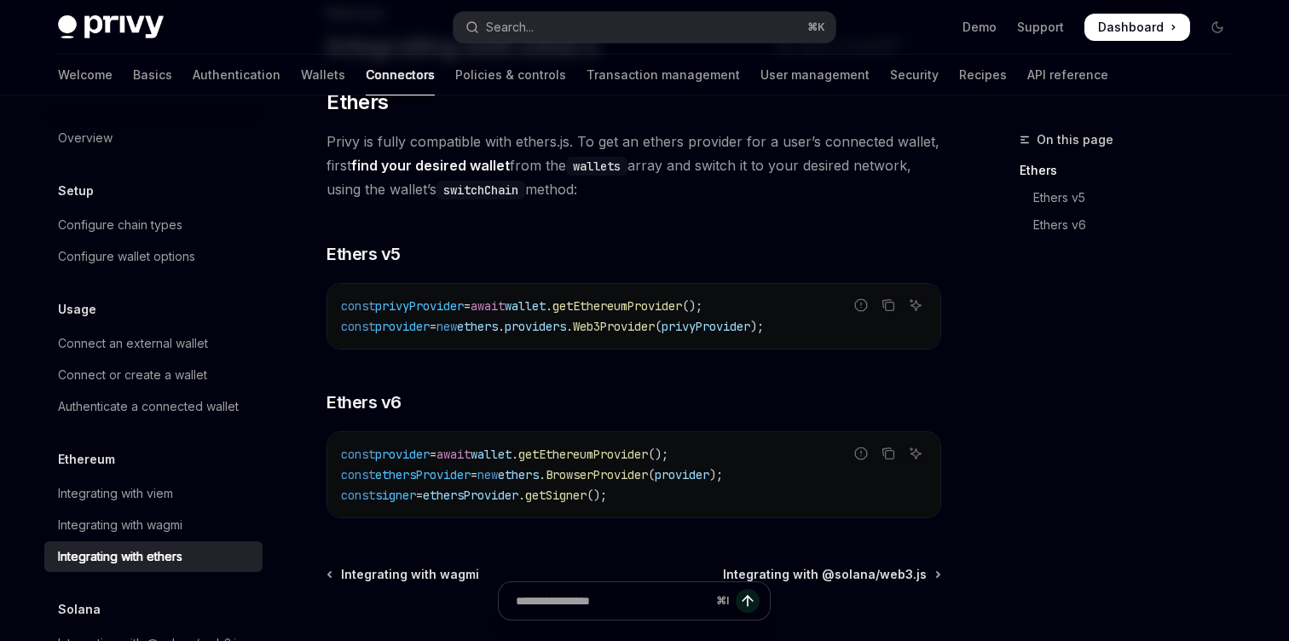
scroll to position [203, 0]
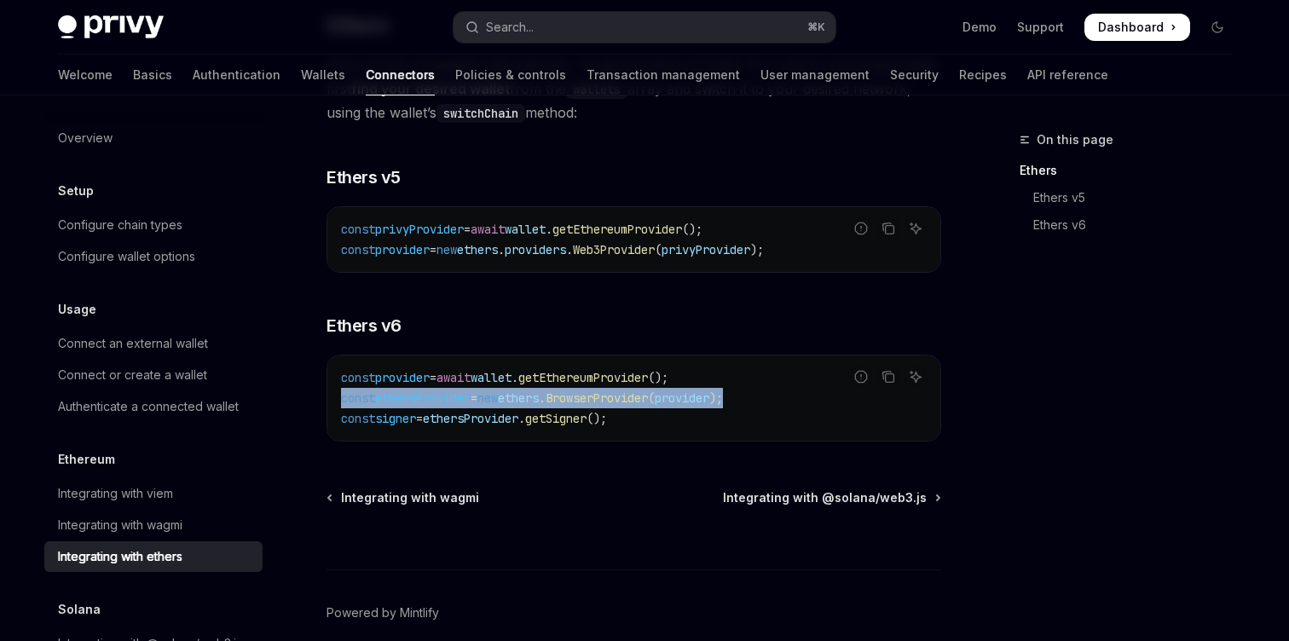
drag, startPoint x: 779, startPoint y: 401, endPoint x: 331, endPoint y: 400, distance: 448.5
click at [331, 400] on div "const provider = await wallet . getEthereumProvider (); const ethersProvider = …" at bounding box center [633, 398] width 613 height 85
copy span "const ethersProvider = new ethers . BrowserProvider ( provider );"
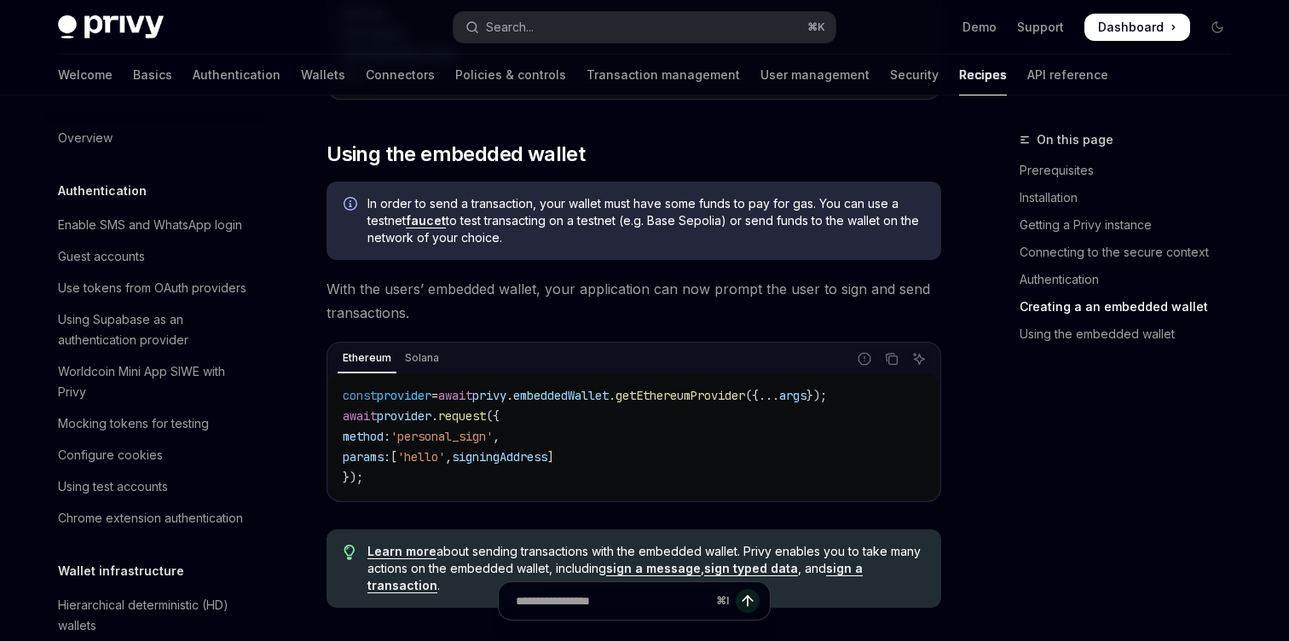
scroll to position [2038, 0]
